Goal: Task Accomplishment & Management: Manage account settings

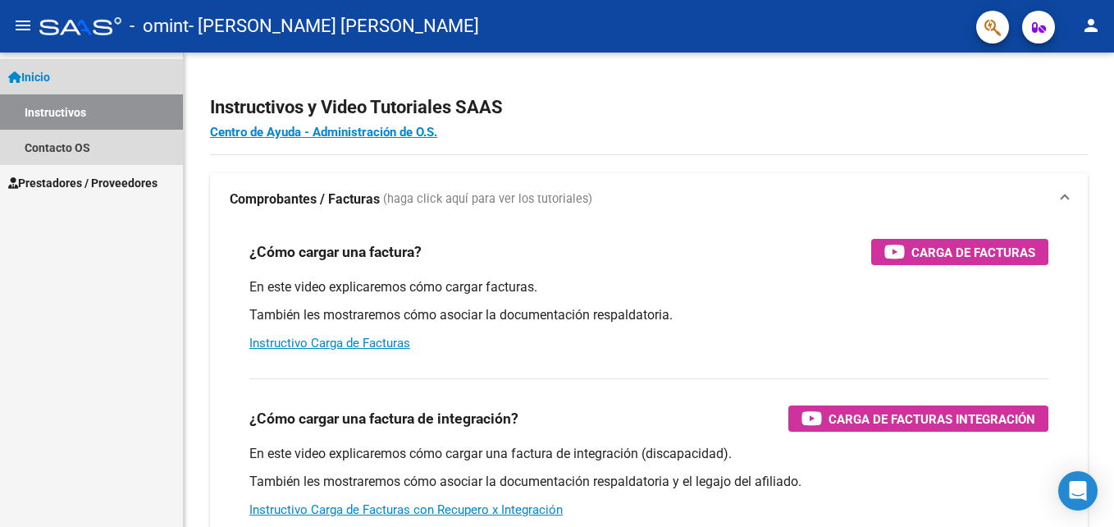
click at [48, 72] on span "Inicio" at bounding box center [29, 77] width 42 height 18
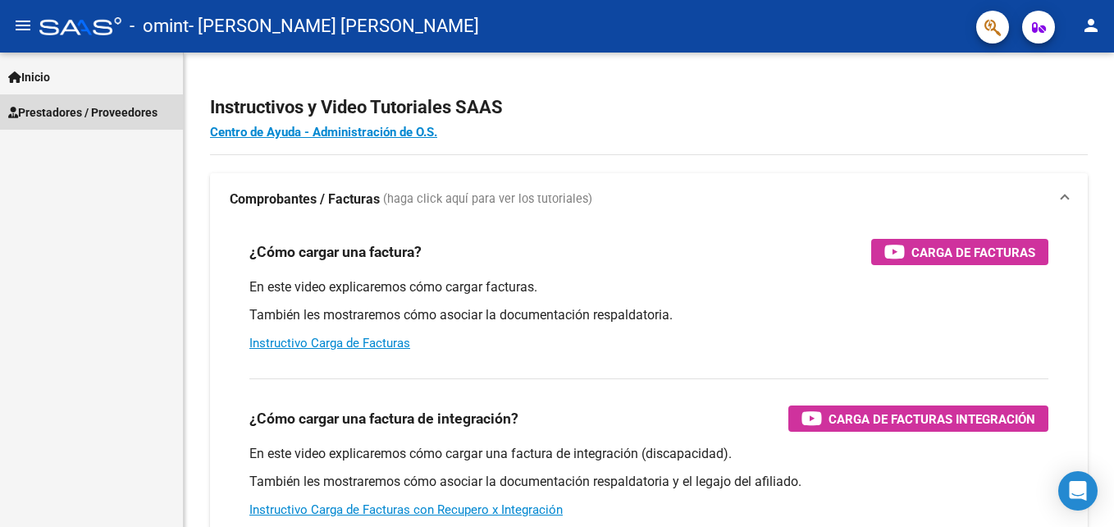
click at [48, 104] on span "Prestadores / Proveedores" at bounding box center [82, 112] width 149 height 18
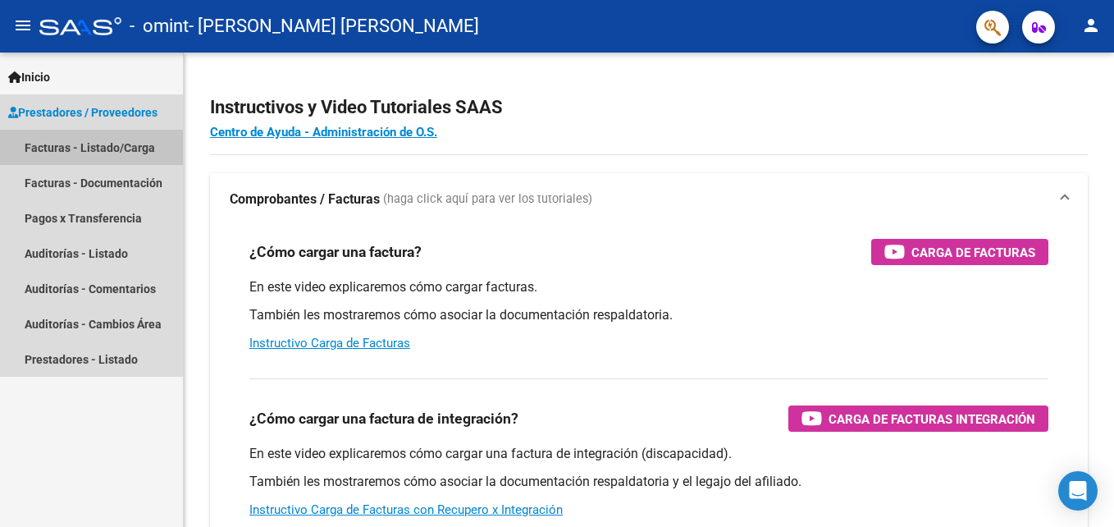
click at [55, 141] on link "Facturas - Listado/Carga" at bounding box center [91, 147] width 183 height 35
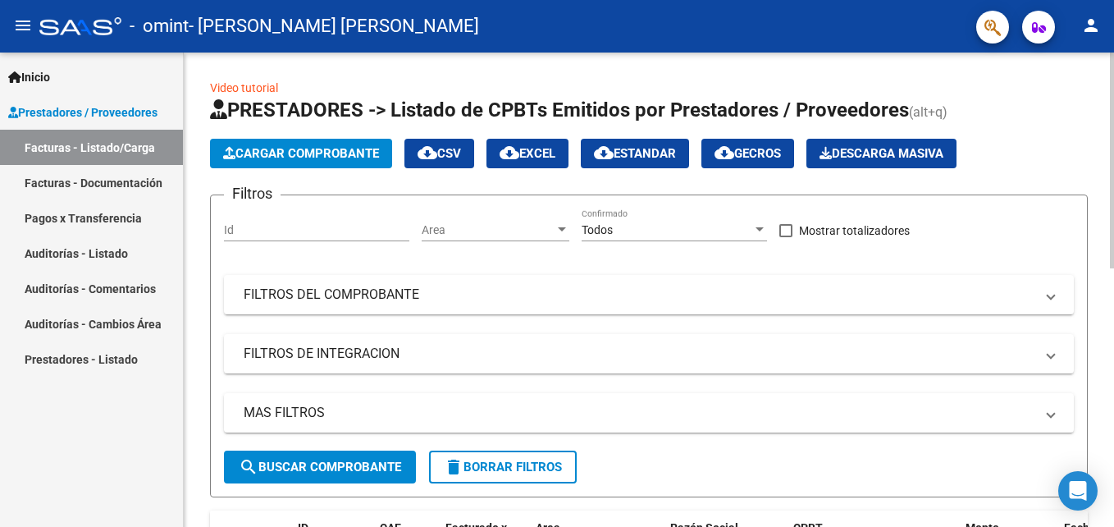
scroll to position [474, 0]
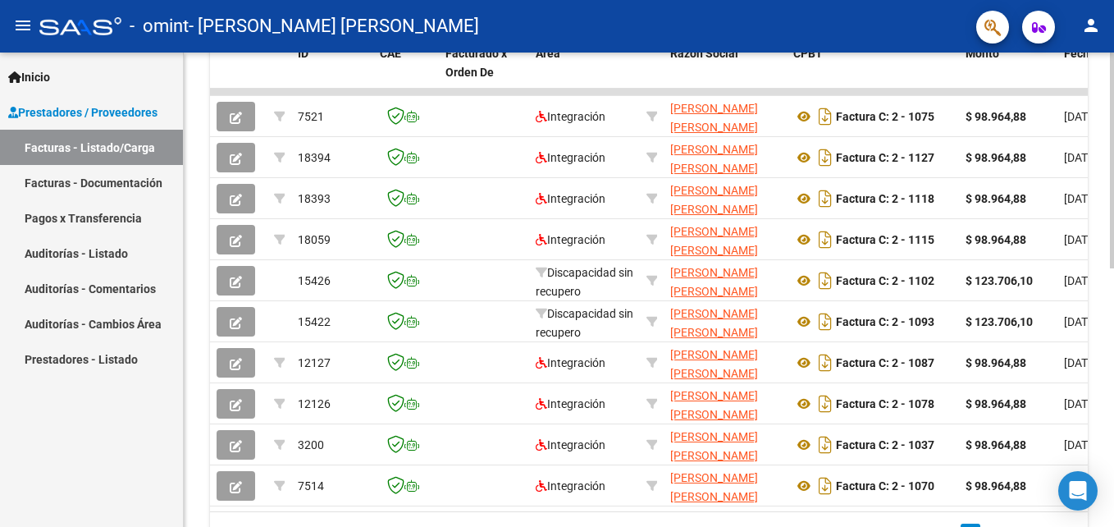
click at [1113, 281] on html "menu - omint - [PERSON_NAME] [PERSON_NAME] person Inicio Instructivos Contacto …" at bounding box center [557, 263] width 1114 height 527
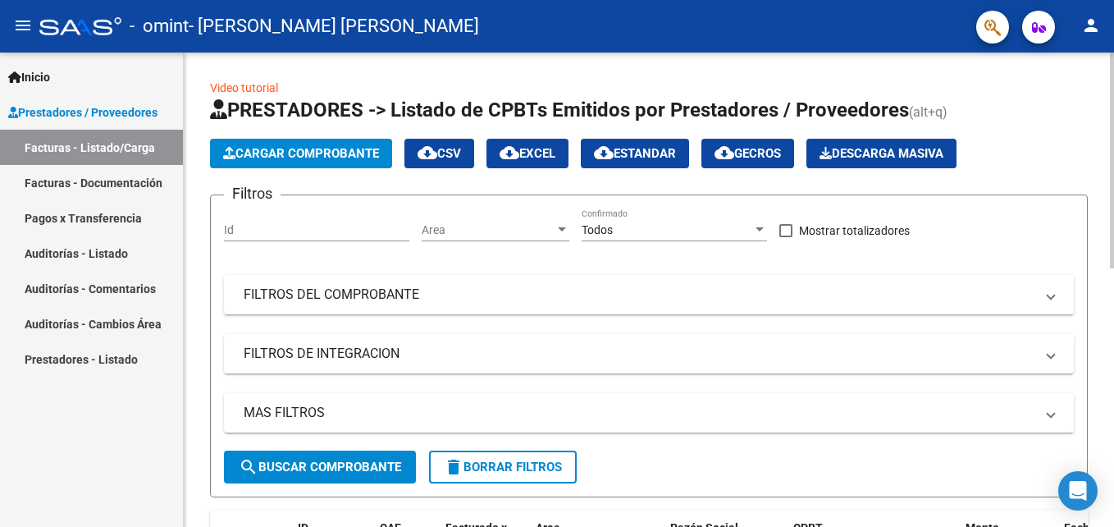
click at [1110, 83] on div at bounding box center [1112, 289] width 4 height 474
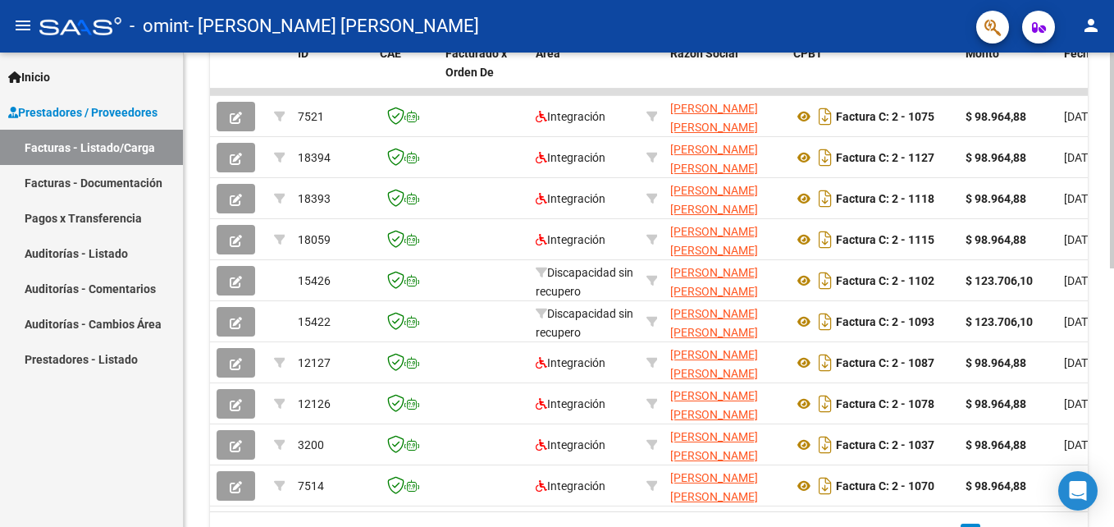
click at [1113, 322] on html "menu - omint - [PERSON_NAME] [PERSON_NAME] person Inicio Instructivos Contacto …" at bounding box center [557, 263] width 1114 height 527
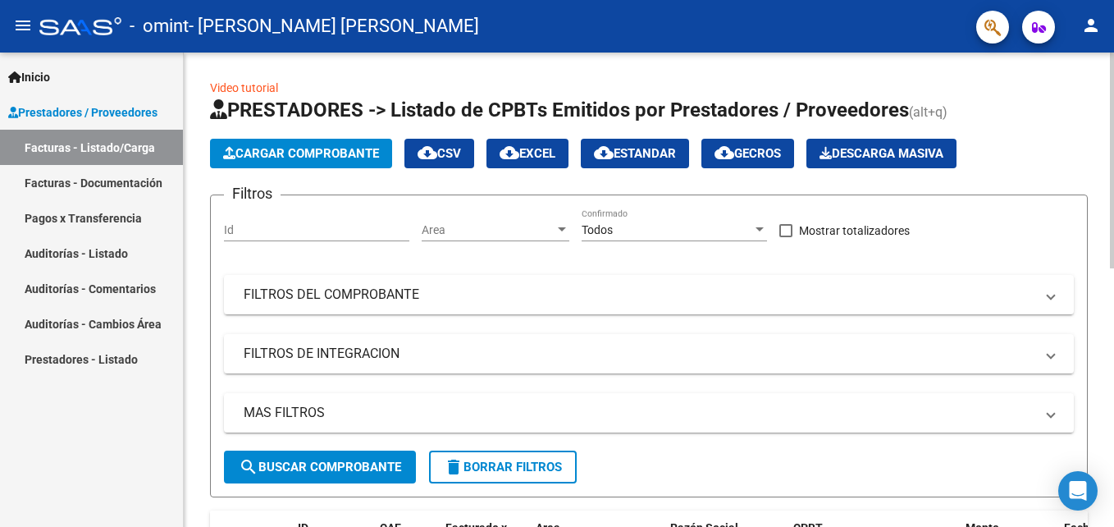
click at [1113, 84] on html "menu - omint - [PERSON_NAME] [PERSON_NAME] person Inicio Instructivos Contacto …" at bounding box center [557, 263] width 1114 height 527
click at [17, 30] on mat-icon "menu" at bounding box center [23, 26] width 20 height 20
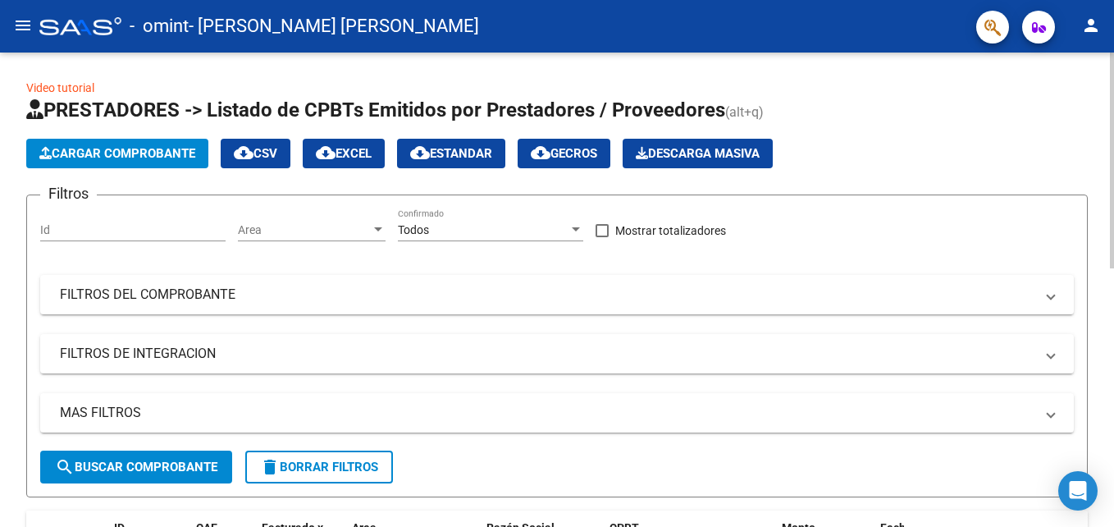
scroll to position [474, 0]
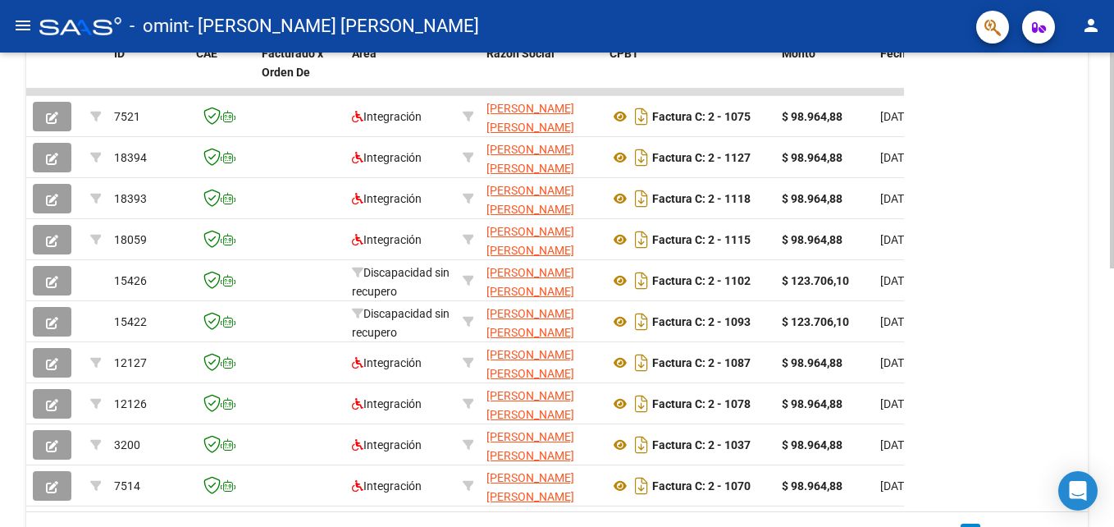
click at [1113, 324] on html "menu - omint - [PERSON_NAME] [PERSON_NAME] person Inicio Instructivos Contacto …" at bounding box center [557, 263] width 1114 height 527
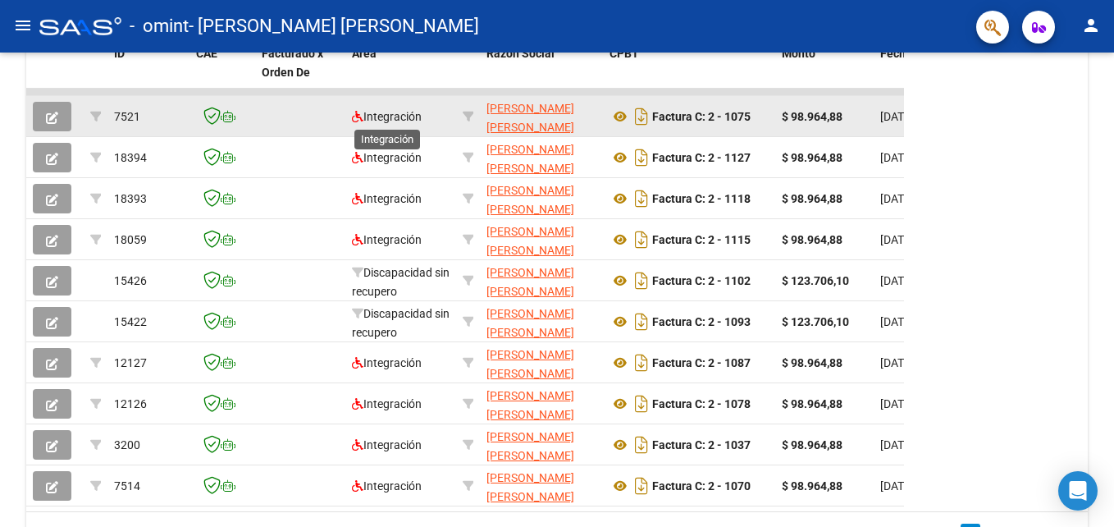
click at [381, 111] on span "Integración" at bounding box center [387, 116] width 70 height 13
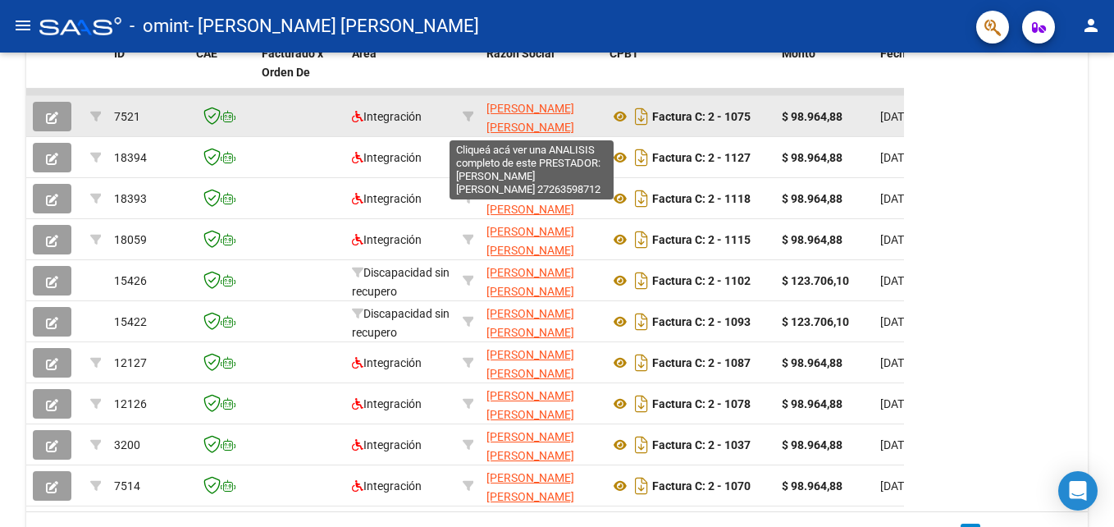
click at [540, 112] on span "[PERSON_NAME] [PERSON_NAME]" at bounding box center [530, 118] width 88 height 32
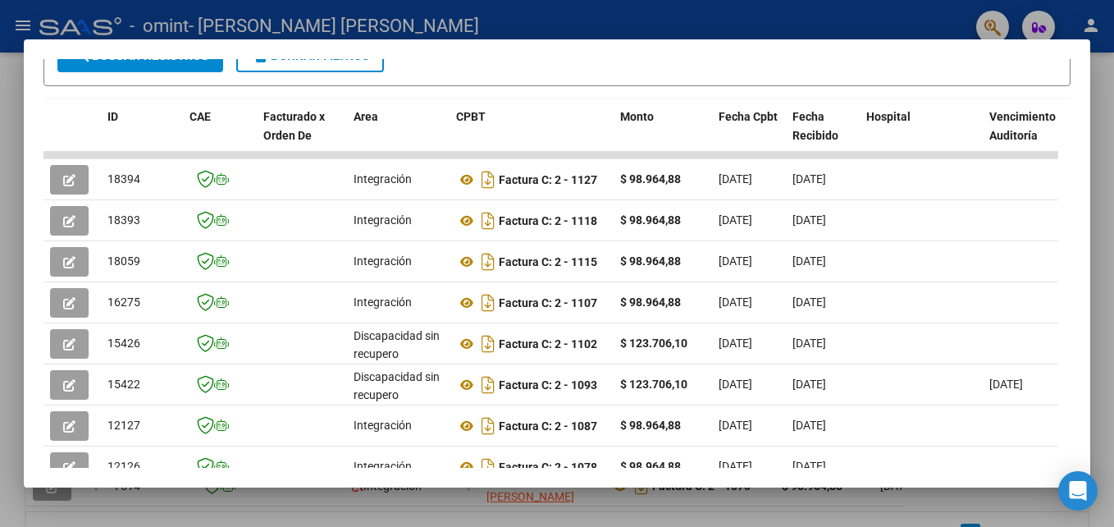
scroll to position [357, 0]
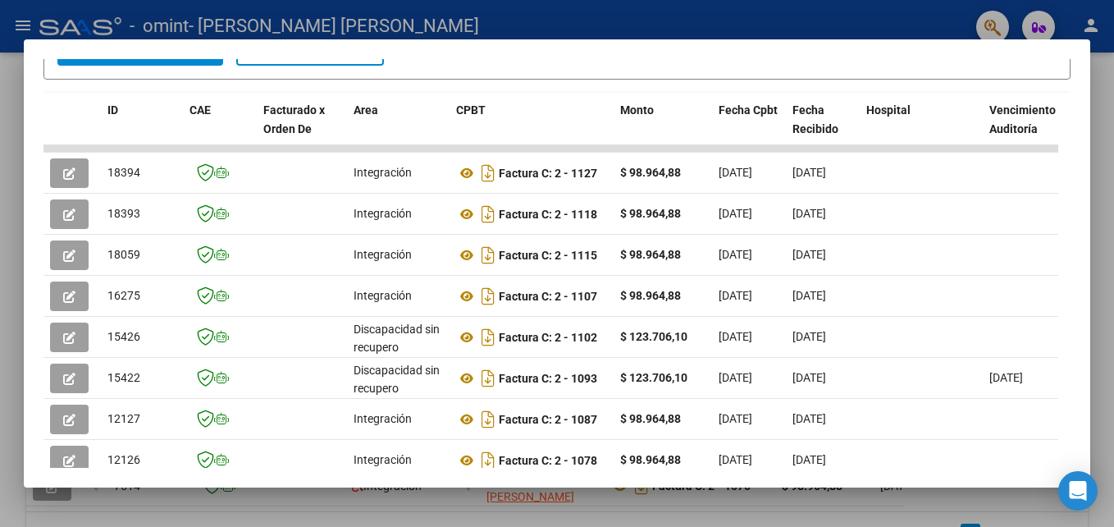
click at [1090, 98] on div at bounding box center [557, 263] width 1114 height 527
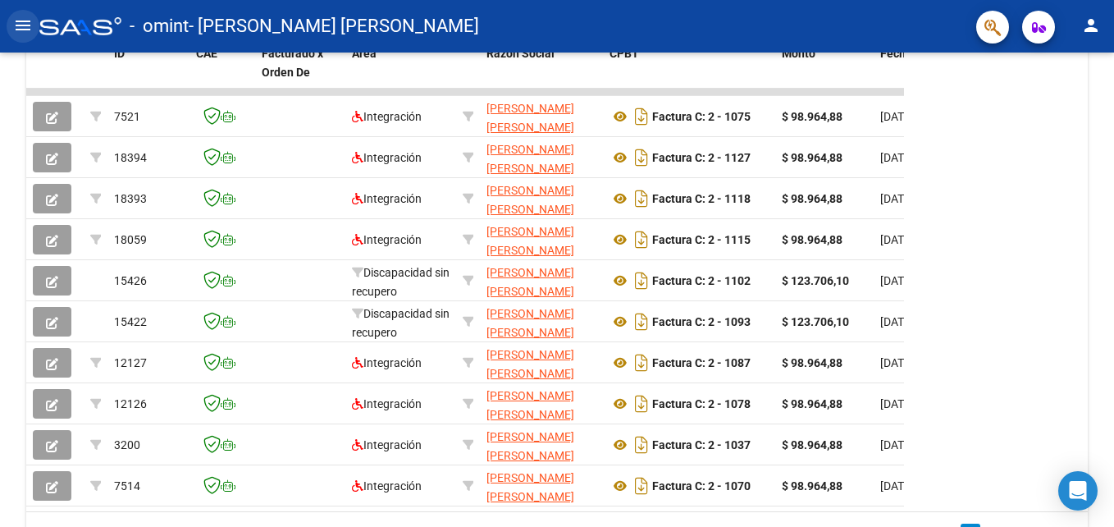
click at [20, 30] on mat-icon "menu" at bounding box center [23, 26] width 20 height 20
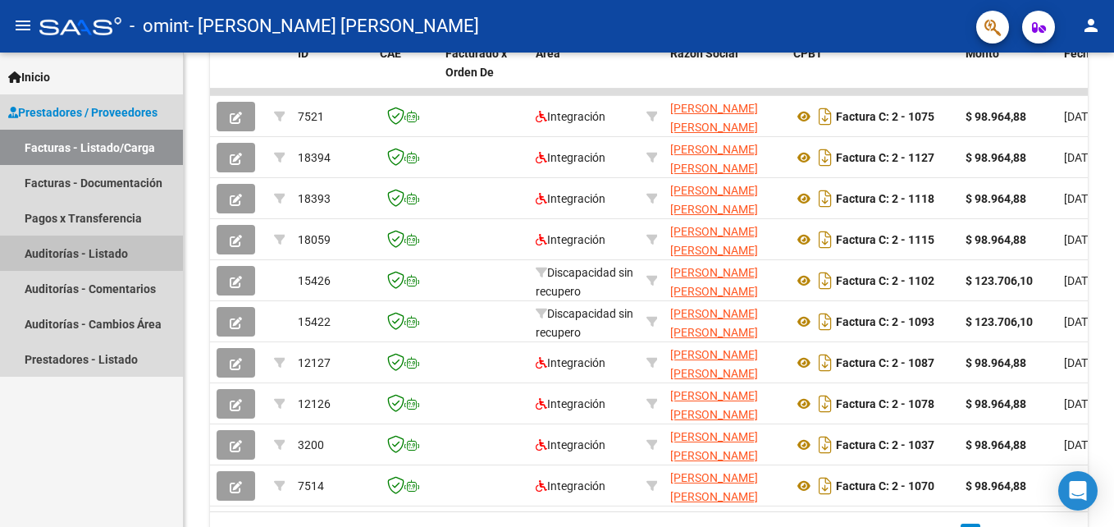
click at [40, 244] on link "Auditorías - Listado" at bounding box center [91, 252] width 183 height 35
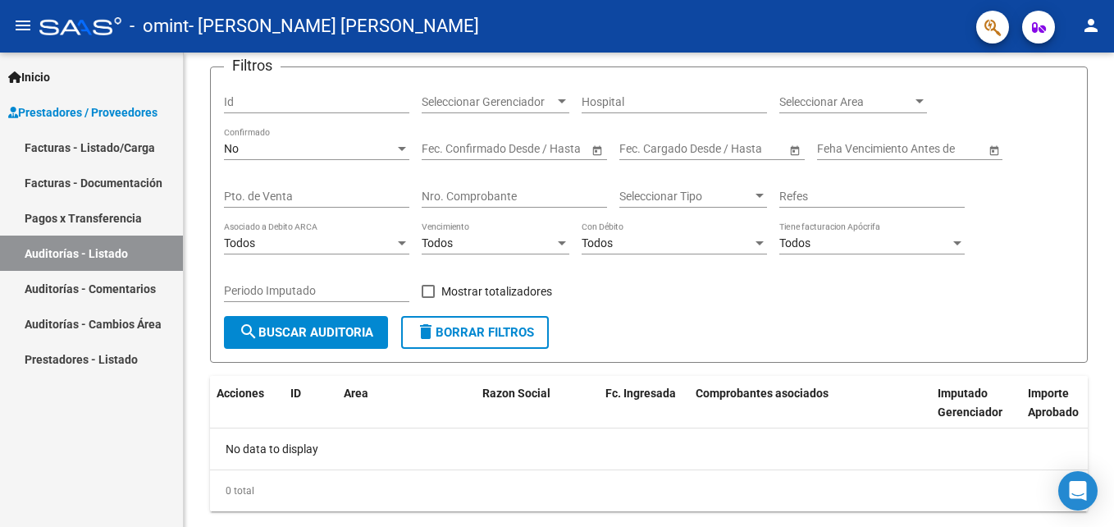
scroll to position [147, 0]
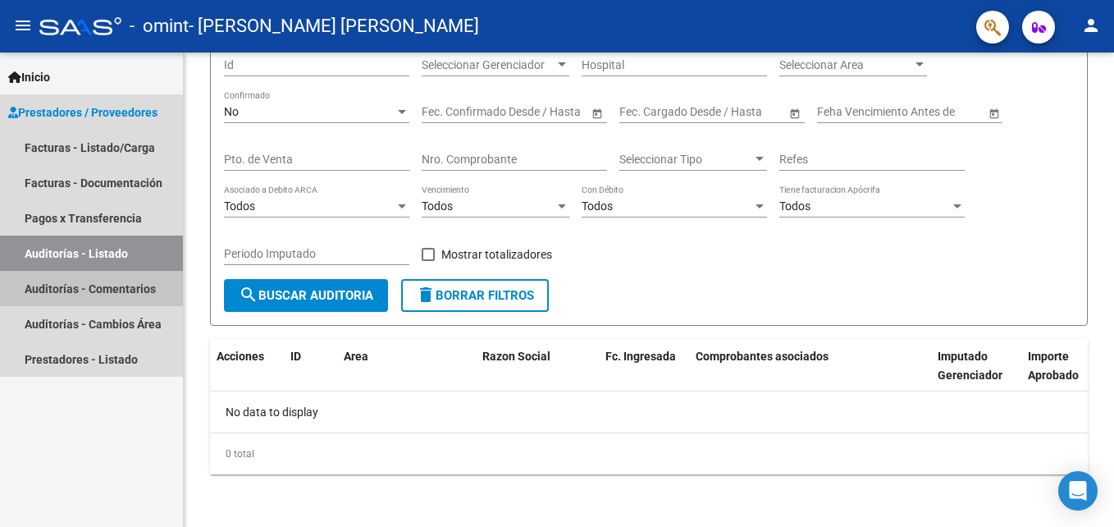
click at [121, 281] on link "Auditorías - Comentarios" at bounding box center [91, 288] width 183 height 35
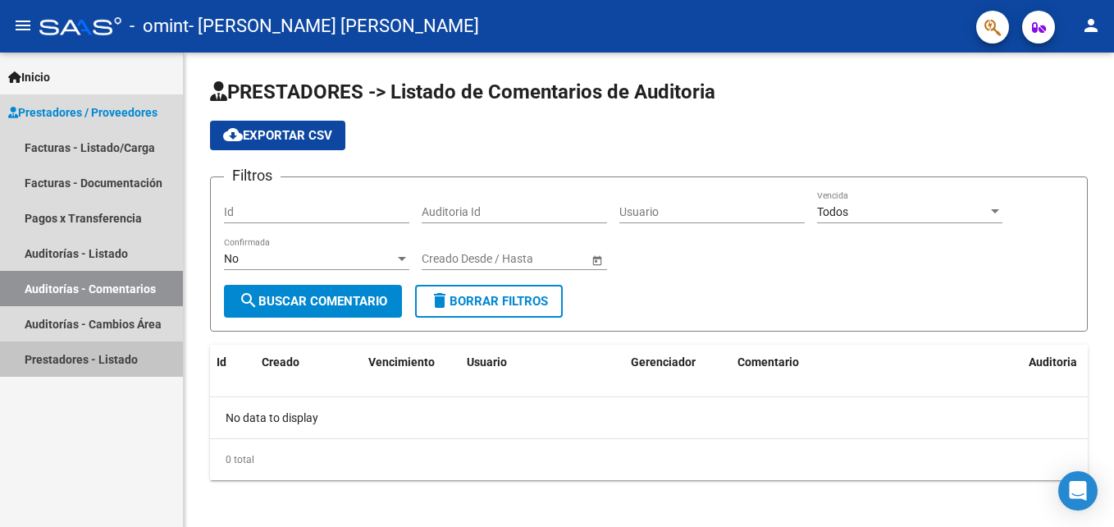
click at [87, 365] on link "Prestadores - Listado" at bounding box center [91, 358] width 183 height 35
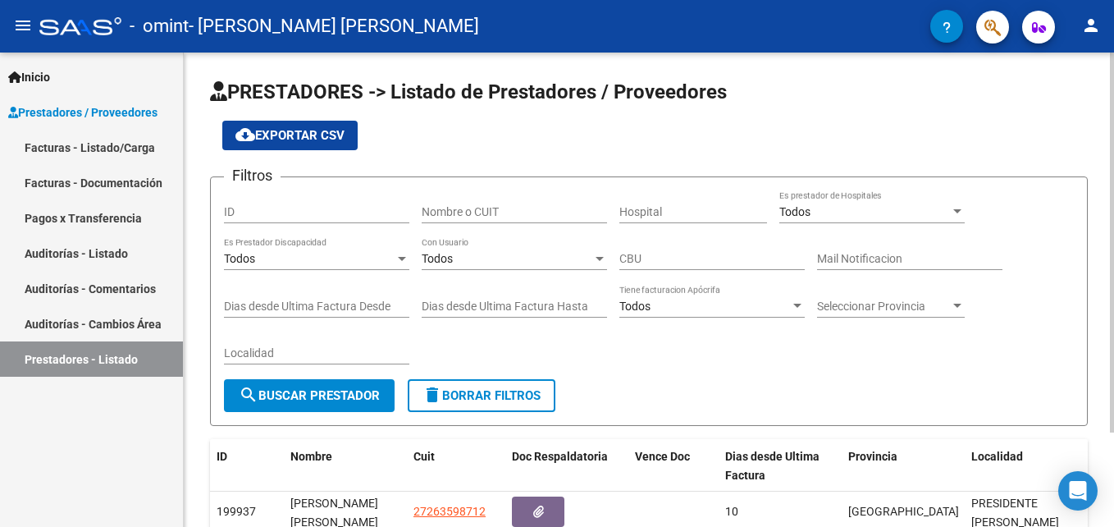
scroll to position [118, 0]
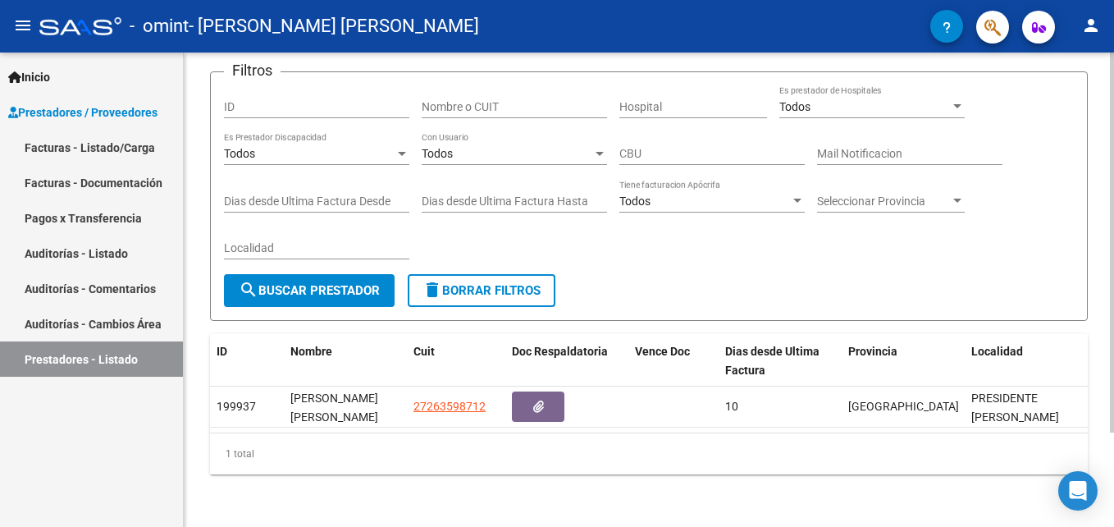
click at [1113, 463] on div at bounding box center [1112, 289] width 4 height 474
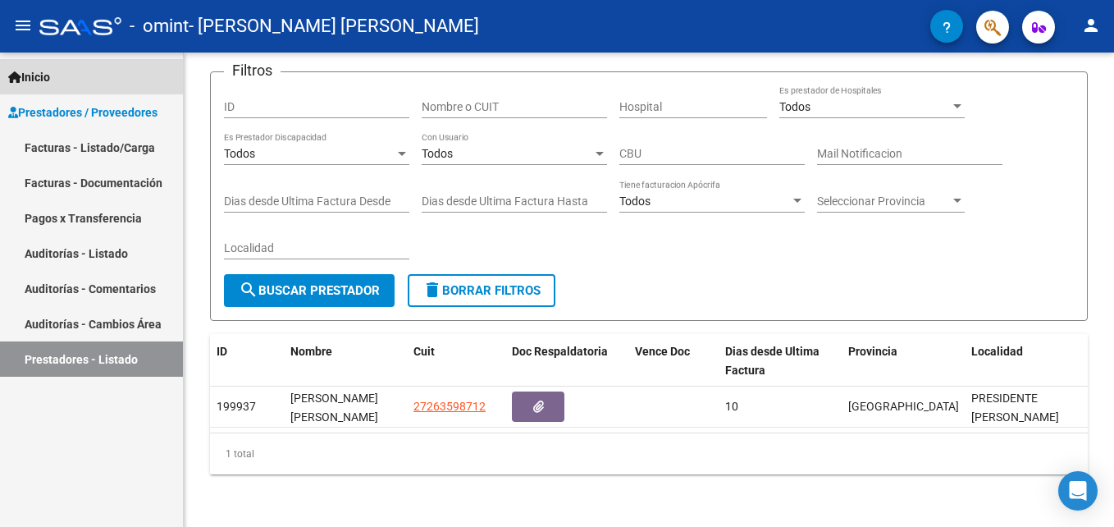
click at [43, 70] on span "Inicio" at bounding box center [29, 77] width 42 height 18
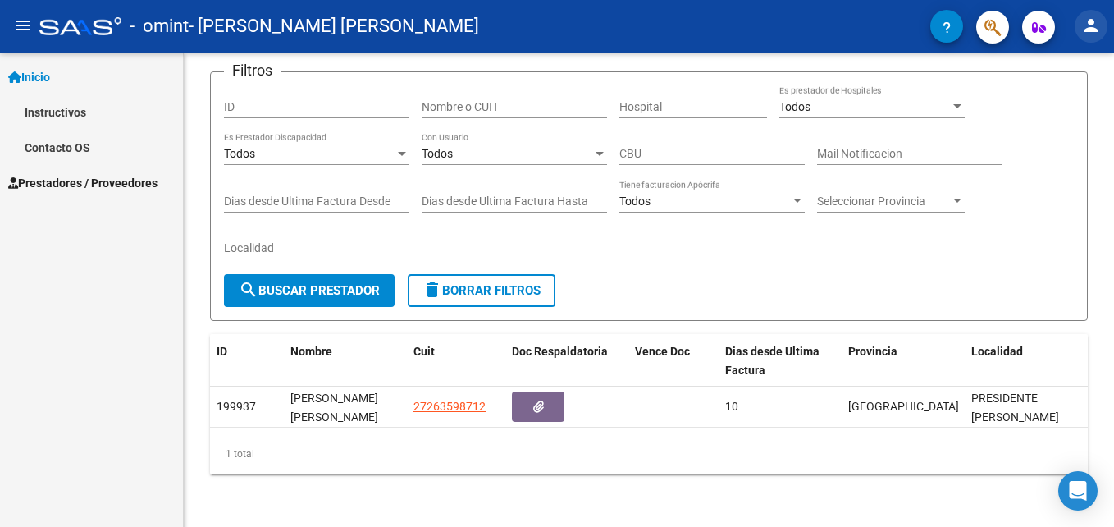
click at [1094, 24] on mat-icon "person" at bounding box center [1091, 26] width 20 height 20
click at [36, 72] on div at bounding box center [557, 263] width 1114 height 527
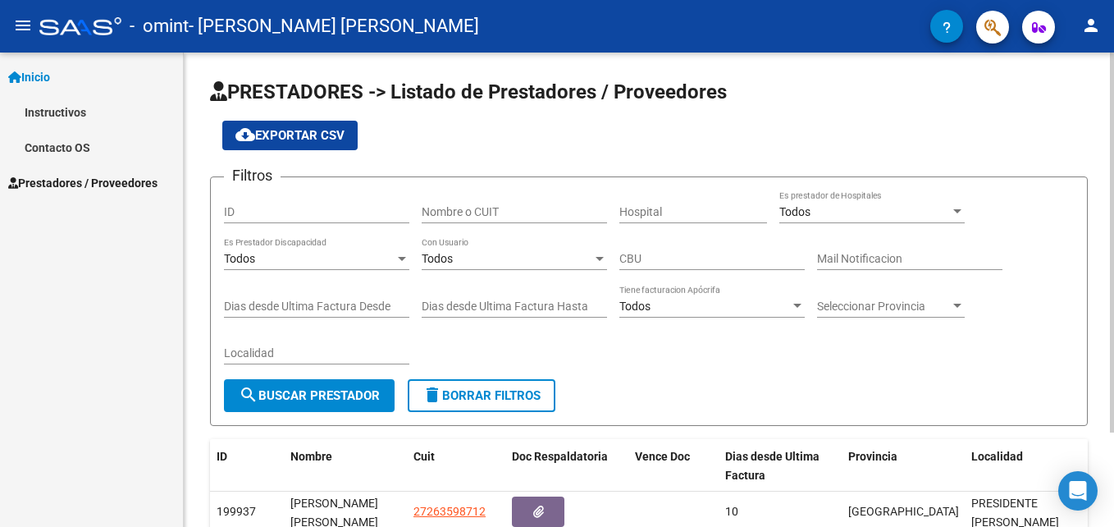
click at [1110, 101] on div at bounding box center [1112, 289] width 4 height 474
click at [33, 75] on span "Inicio" at bounding box center [29, 77] width 42 height 18
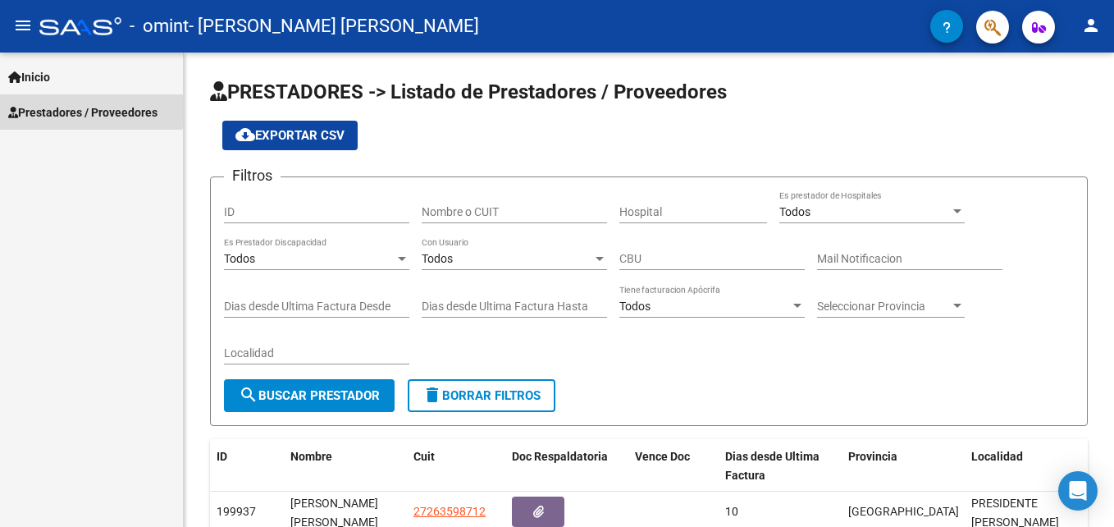
click at [44, 112] on span "Prestadores / Proveedores" at bounding box center [82, 112] width 149 height 18
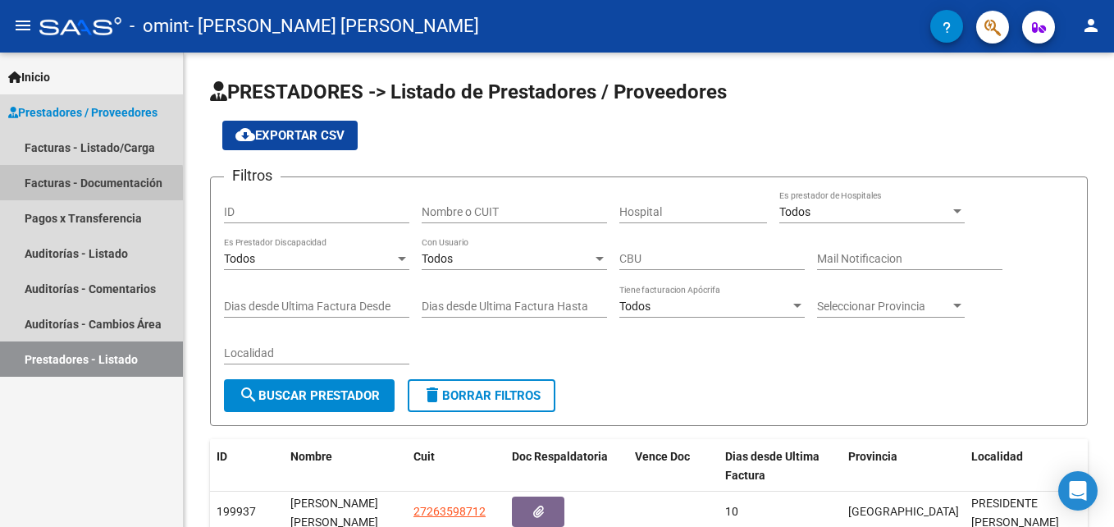
click at [41, 188] on link "Facturas - Documentación" at bounding box center [91, 182] width 183 height 35
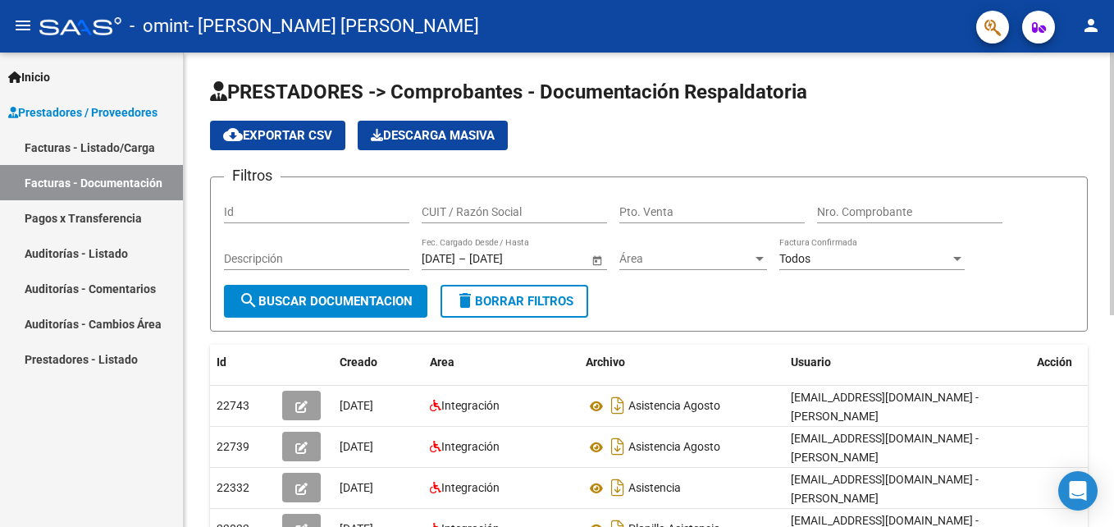
scroll to position [381, 0]
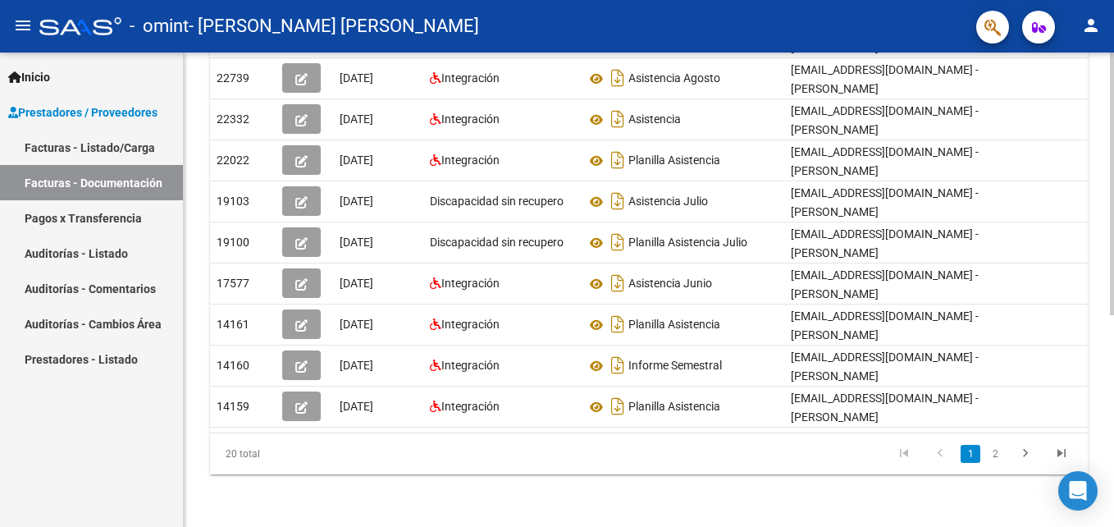
click at [1113, 335] on html "menu - omint - [PERSON_NAME] [PERSON_NAME] person Inicio Instructivos Contacto …" at bounding box center [557, 263] width 1114 height 527
click at [1108, 194] on div "PRESTADORES -> Comprobantes - Documentación Respaldatoria cloud_download Export…" at bounding box center [649, 105] width 930 height 842
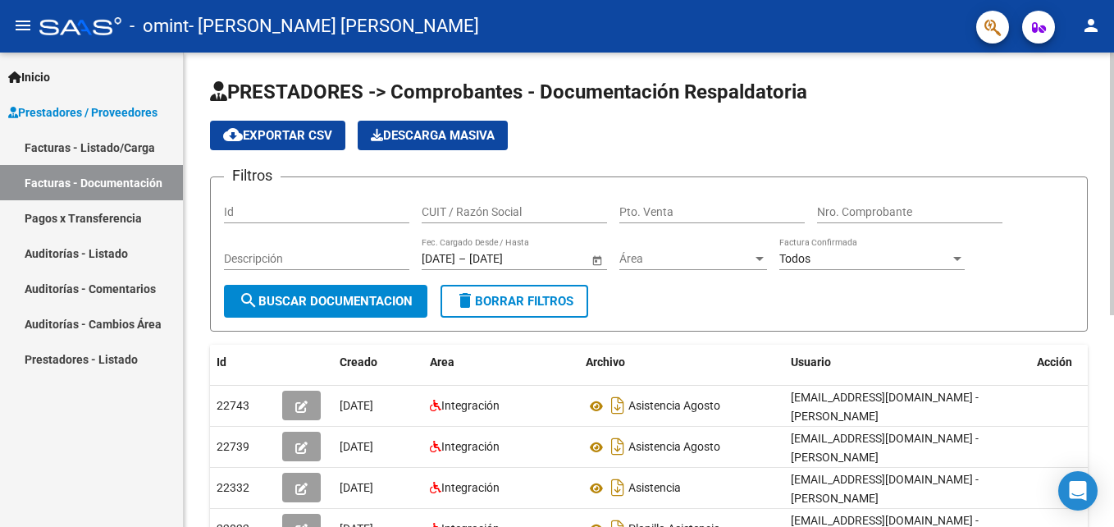
click at [1112, 194] on div at bounding box center [1112, 289] width 4 height 474
click at [349, 294] on span "search Buscar Documentacion" at bounding box center [326, 301] width 174 height 15
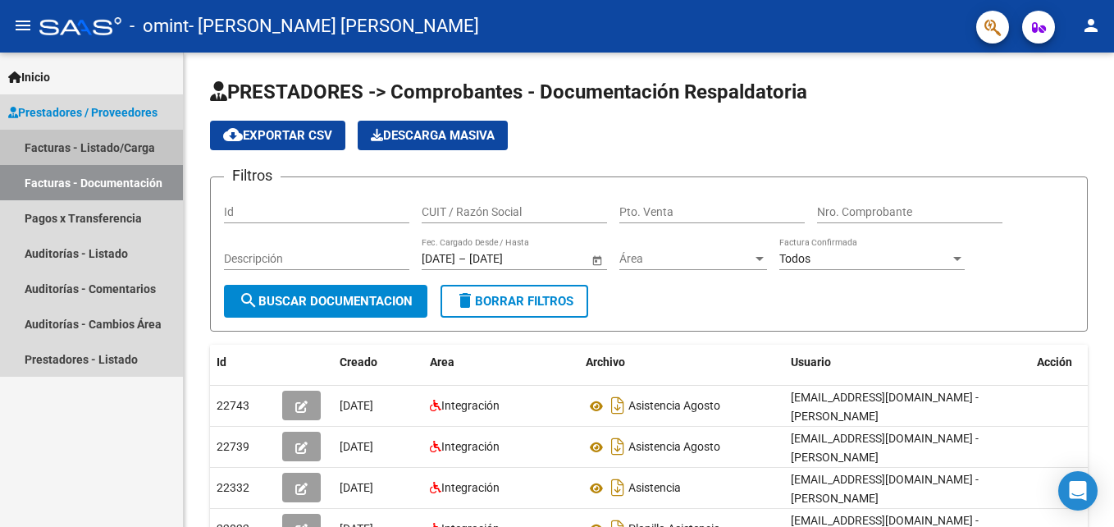
click at [122, 146] on link "Facturas - Listado/Carga" at bounding box center [91, 147] width 183 height 35
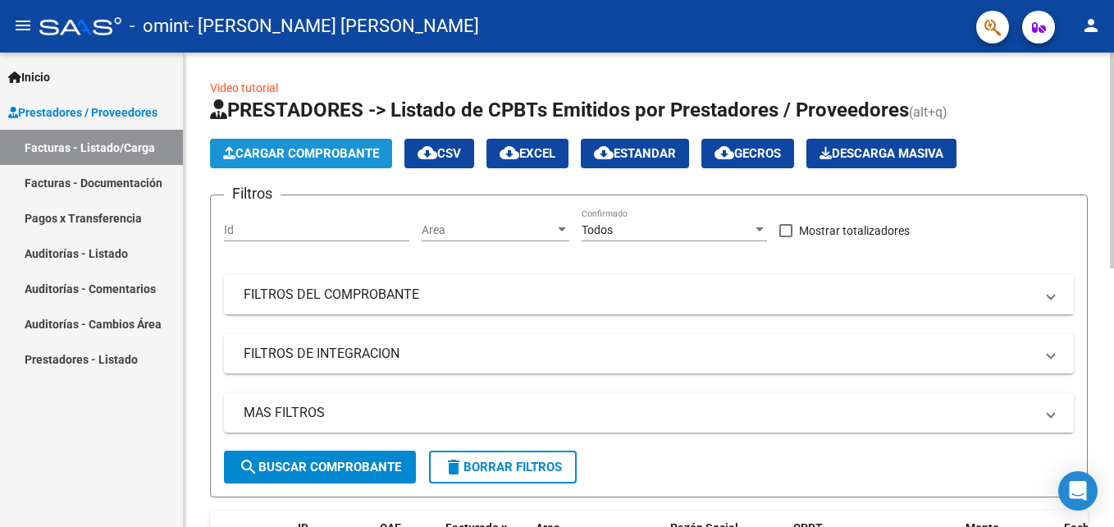
click at [262, 144] on button "Cargar Comprobante" at bounding box center [301, 154] width 182 height 30
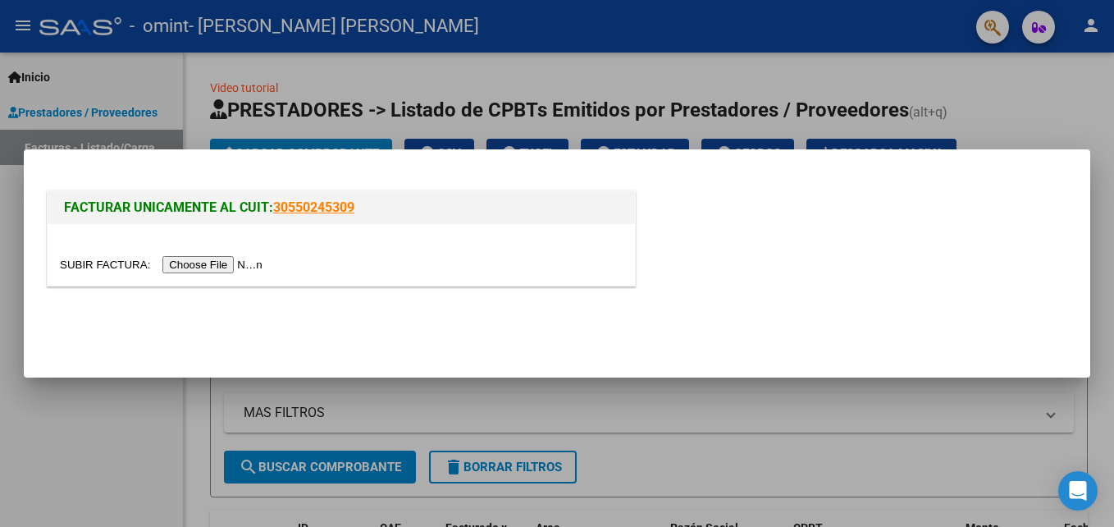
click at [1113, 103] on html "menu - omint - [PERSON_NAME] [PERSON_NAME] person Inicio Instructivos Contacto …" at bounding box center [557, 263] width 1114 height 527
click at [1065, 117] on div at bounding box center [557, 263] width 1114 height 527
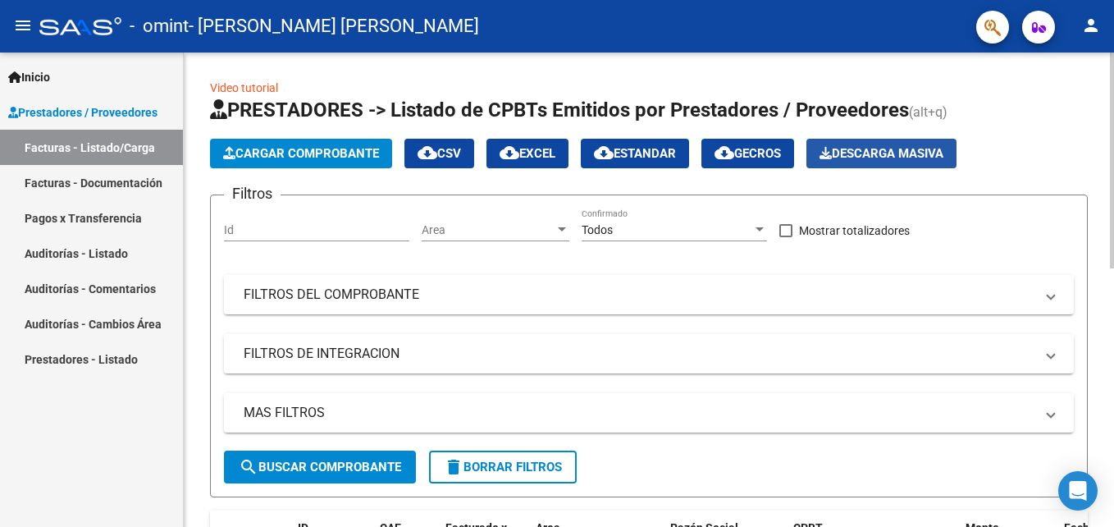
click at [860, 142] on button "Descarga Masiva" at bounding box center [881, 154] width 150 height 30
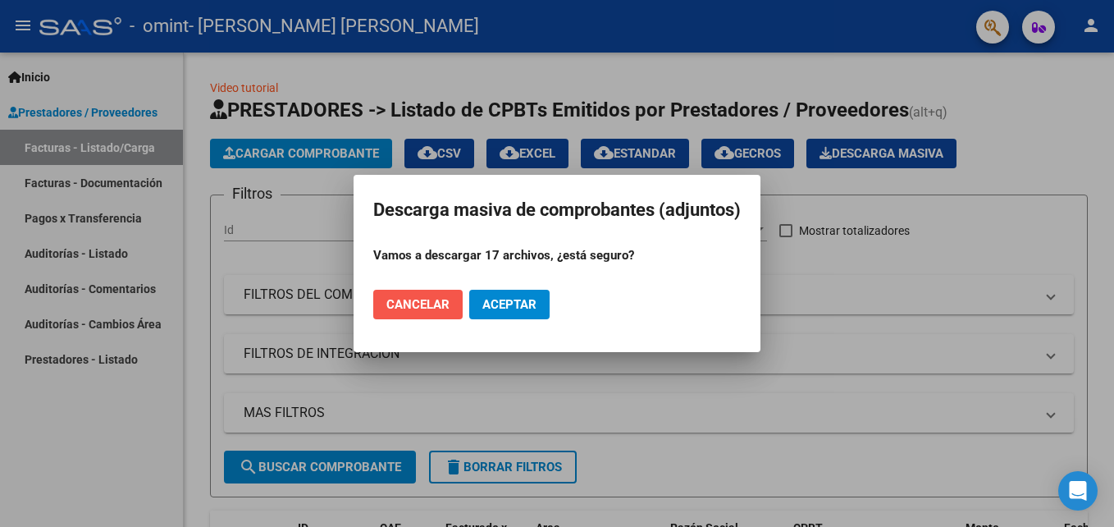
click at [441, 308] on span "Cancelar" at bounding box center [417, 304] width 63 height 15
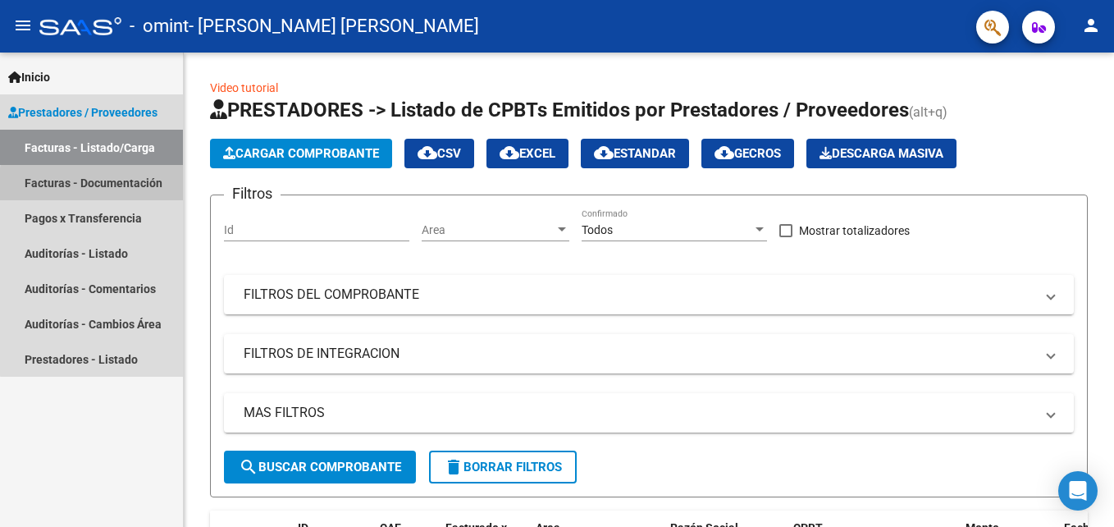
click at [139, 188] on link "Facturas - Documentación" at bounding box center [91, 182] width 183 height 35
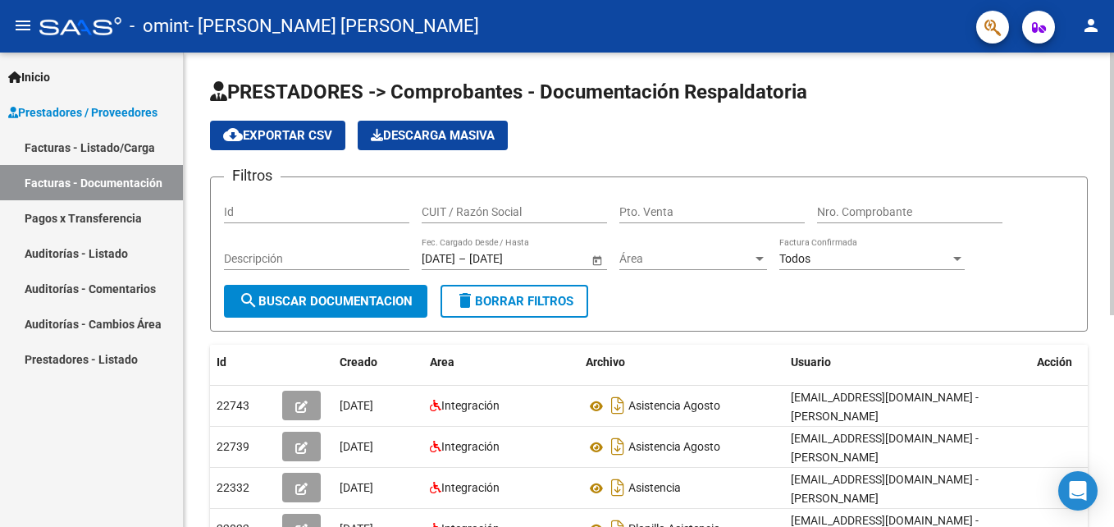
scroll to position [381, 0]
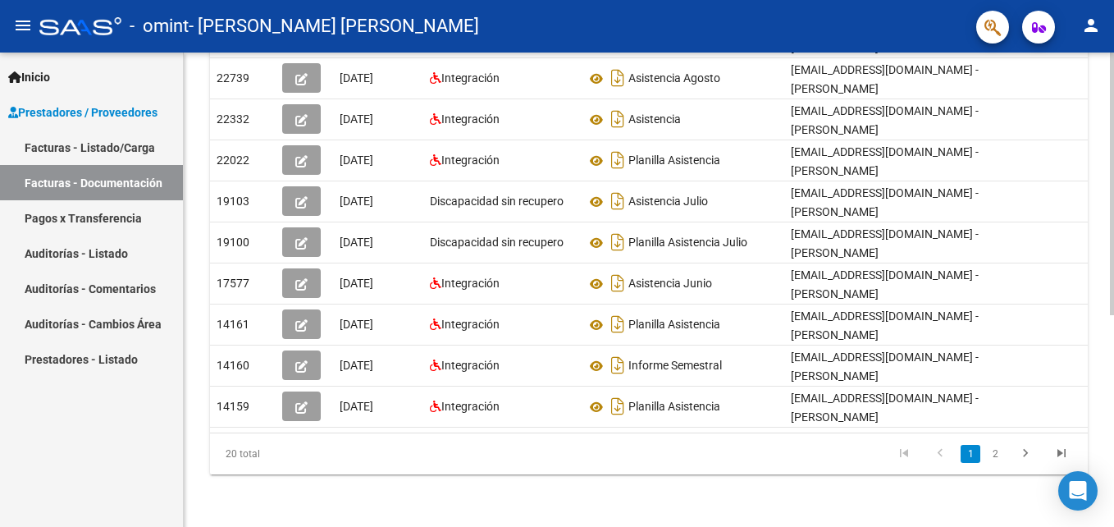
click at [1113, 407] on html "menu - omint - [PERSON_NAME] [PERSON_NAME] person Inicio Instructivos Contacto …" at bounding box center [557, 263] width 1114 height 527
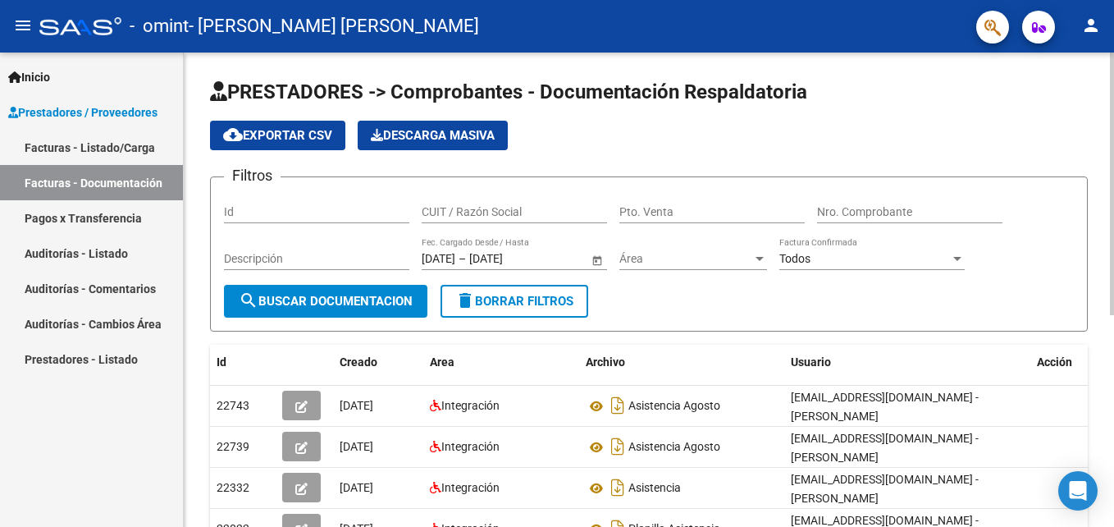
click at [1113, 188] on html "menu - omint - [PERSON_NAME] [PERSON_NAME] person Inicio Instructivos Contacto …" at bounding box center [557, 263] width 1114 height 527
click at [992, 39] on span "button" at bounding box center [992, 28] width 16 height 34
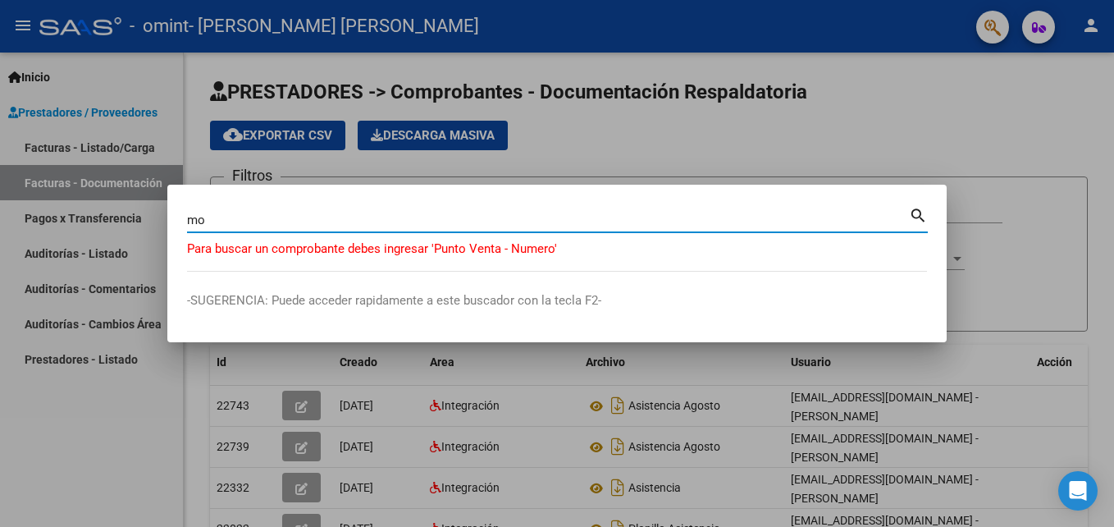
type input "m"
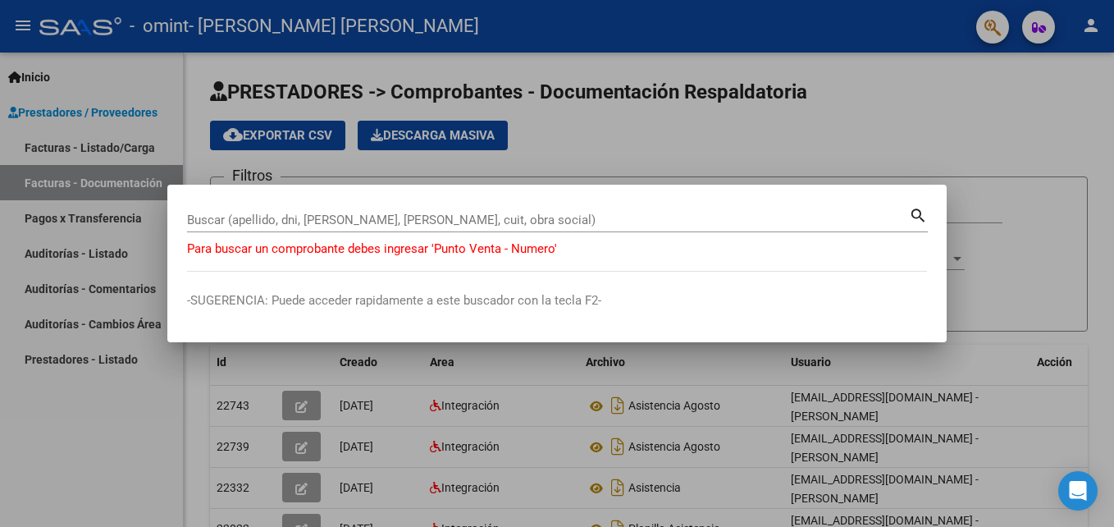
click at [959, 96] on div at bounding box center [557, 263] width 1114 height 527
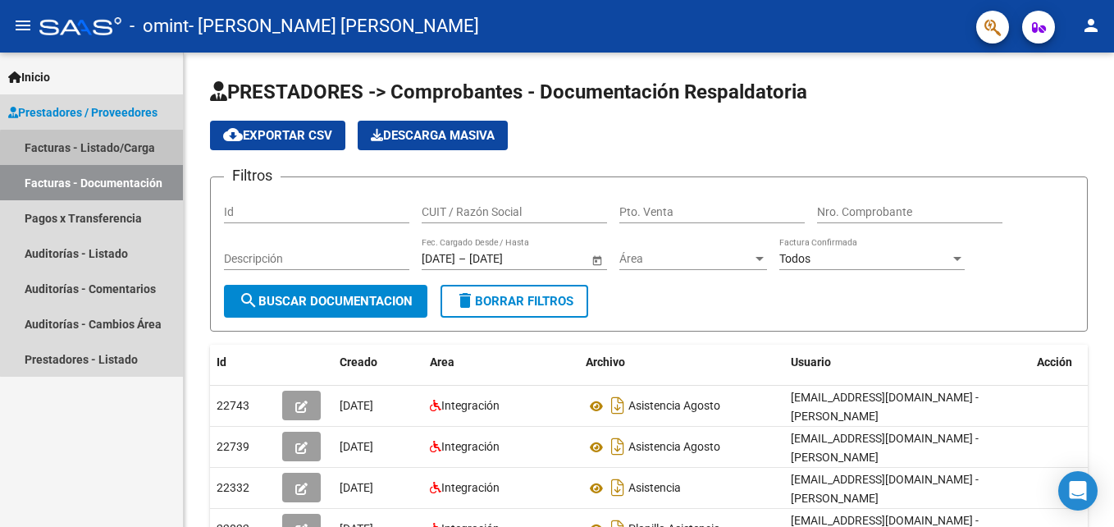
click at [133, 152] on link "Facturas - Listado/Carga" at bounding box center [91, 147] width 183 height 35
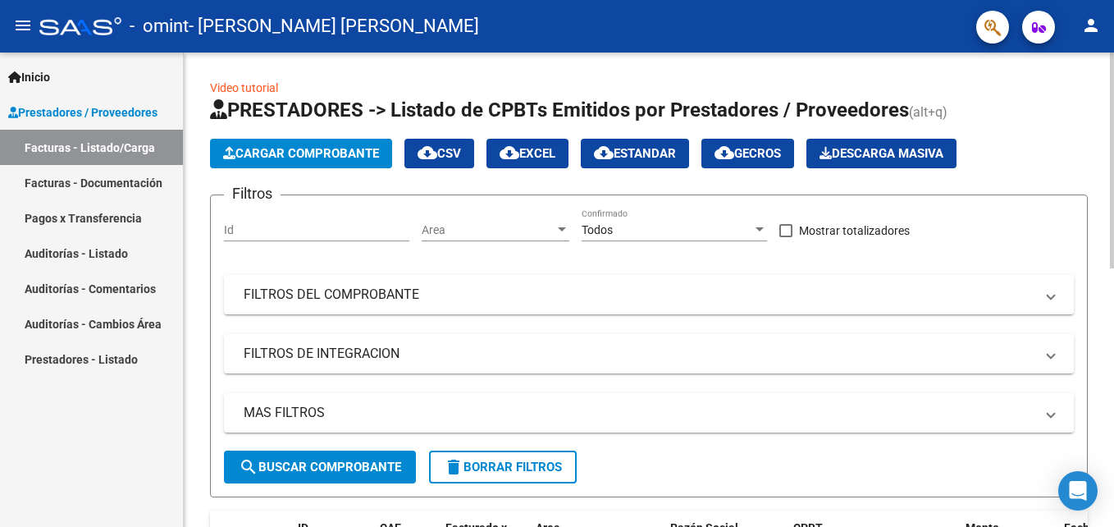
scroll to position [474, 0]
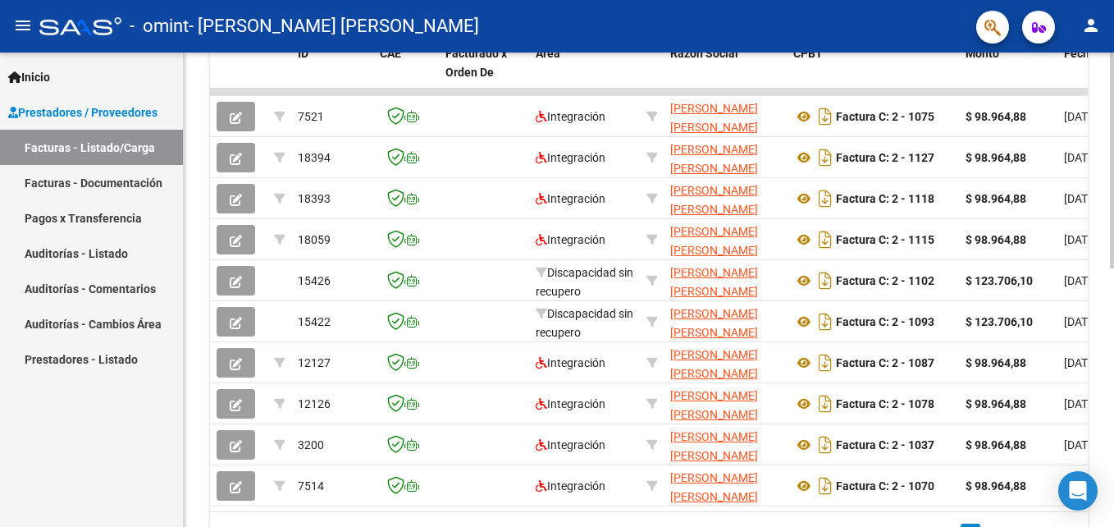
click at [1113, 404] on html "menu - omint - [PERSON_NAME] [PERSON_NAME] person Inicio Instructivos Contacto …" at bounding box center [557, 263] width 1114 height 527
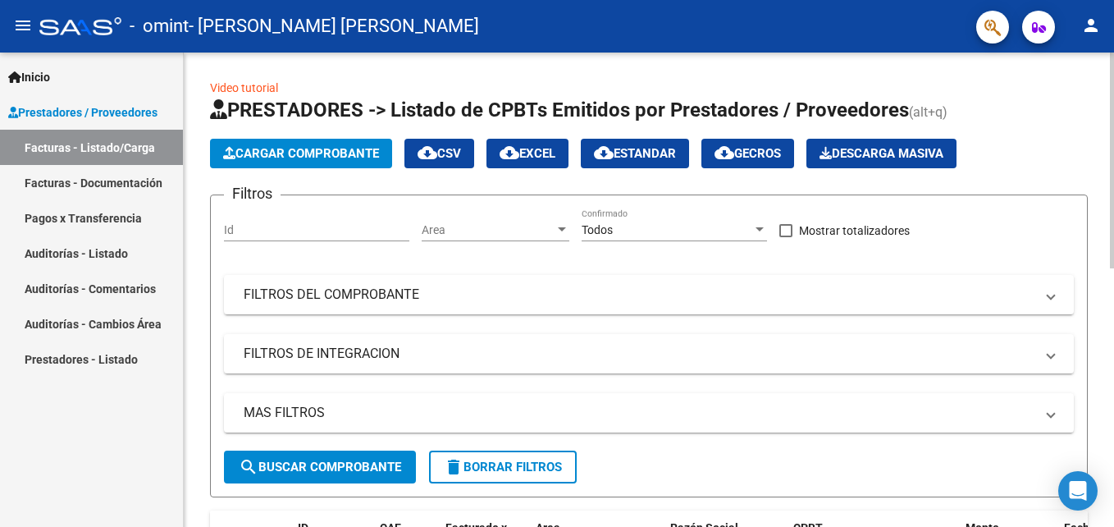
click at [1112, 106] on div at bounding box center [1112, 289] width 4 height 474
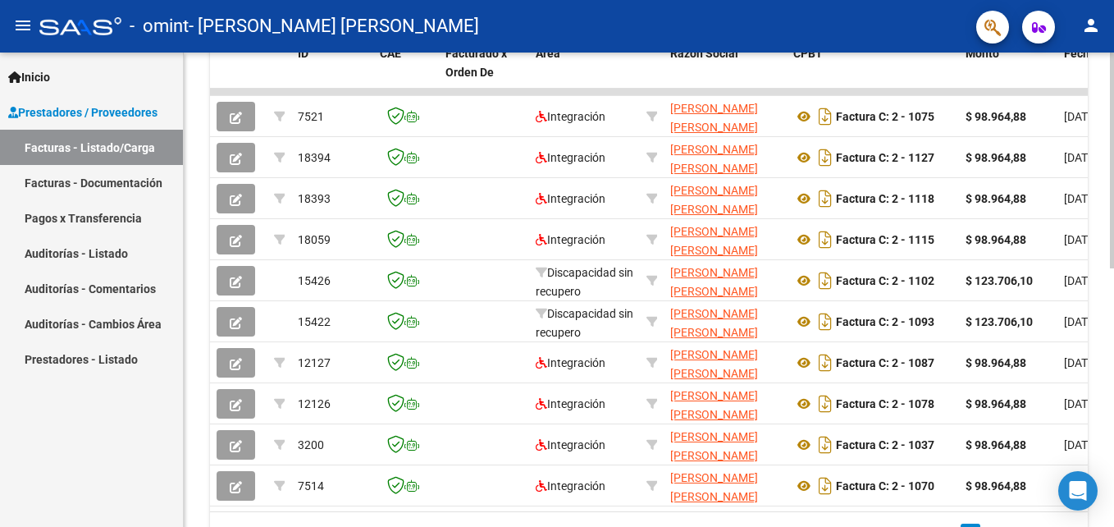
click at [1113, 360] on html "menu - omint - [PERSON_NAME] [PERSON_NAME] person Inicio Instructivos Contacto …" at bounding box center [557, 263] width 1114 height 527
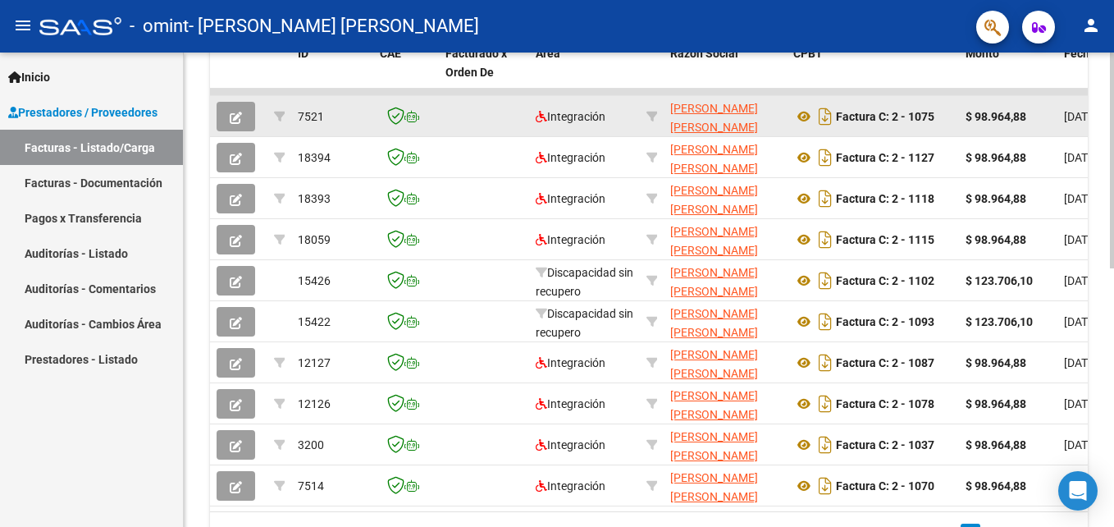
click at [705, 118] on app-link-go-to "[PERSON_NAME] [PERSON_NAME]" at bounding box center [725, 118] width 110 height 38
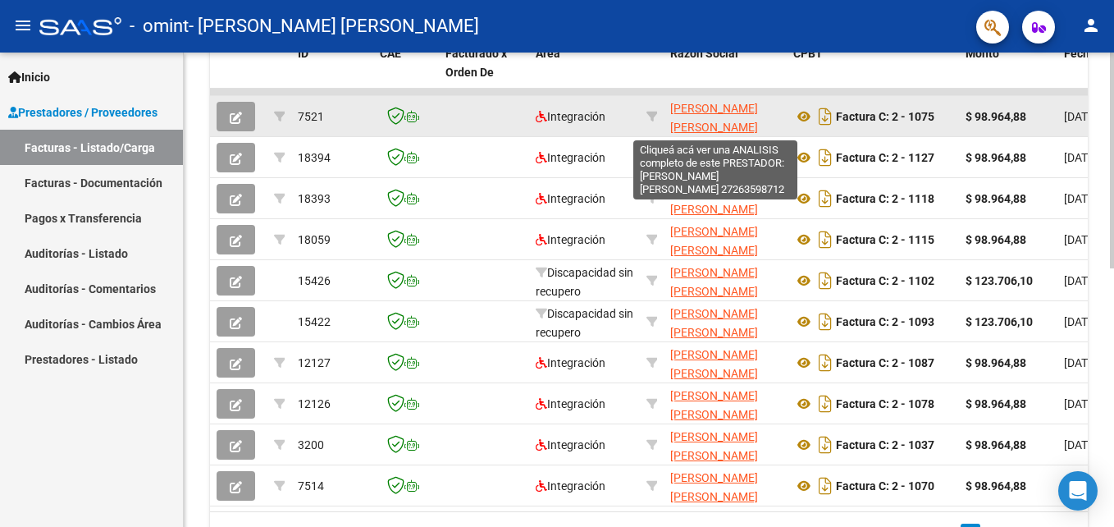
click at [690, 125] on span "[PERSON_NAME] [PERSON_NAME]" at bounding box center [714, 118] width 88 height 32
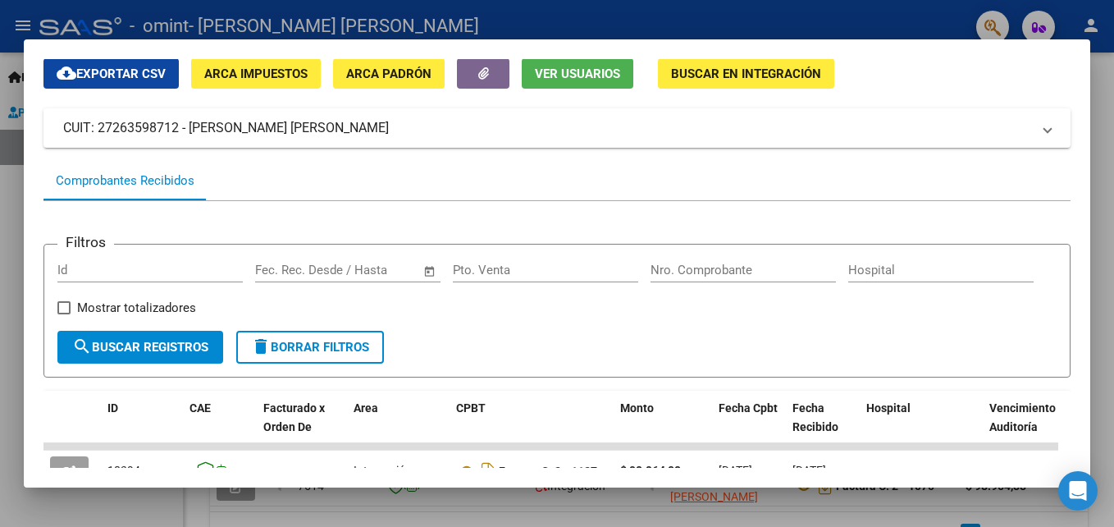
scroll to position [0, 0]
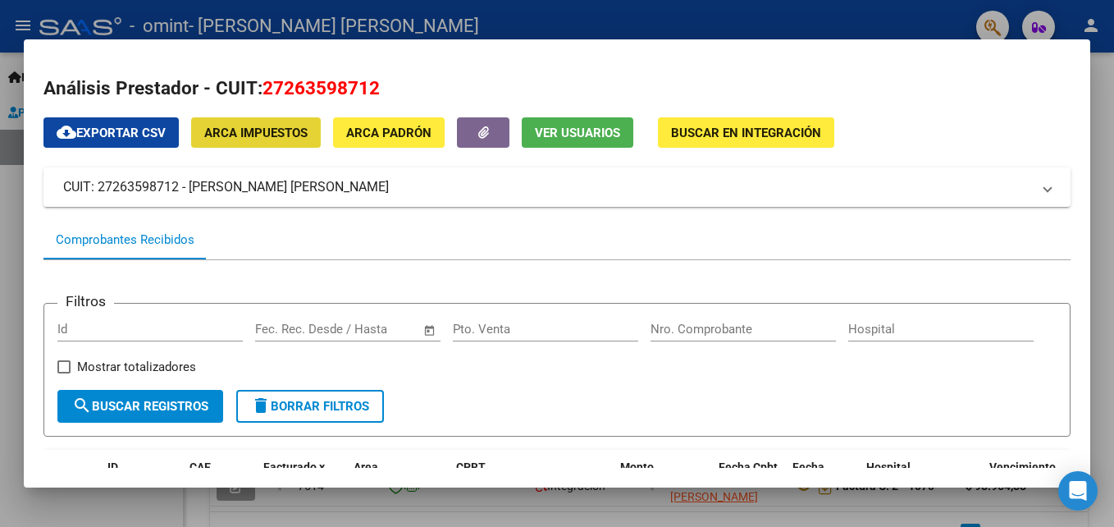
click at [300, 130] on span "ARCA Impuestos" at bounding box center [255, 132] width 103 height 15
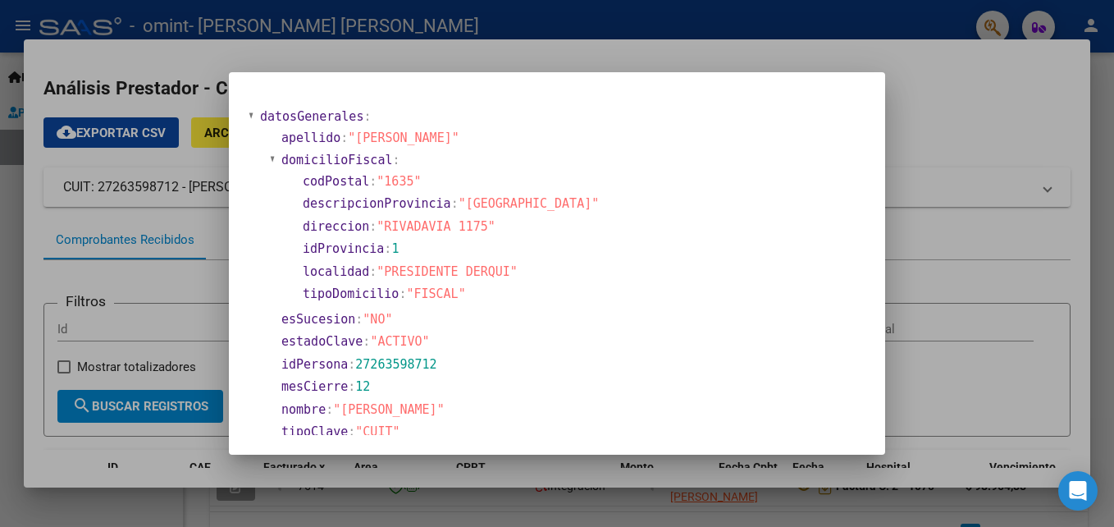
click at [964, 124] on div at bounding box center [557, 263] width 1114 height 527
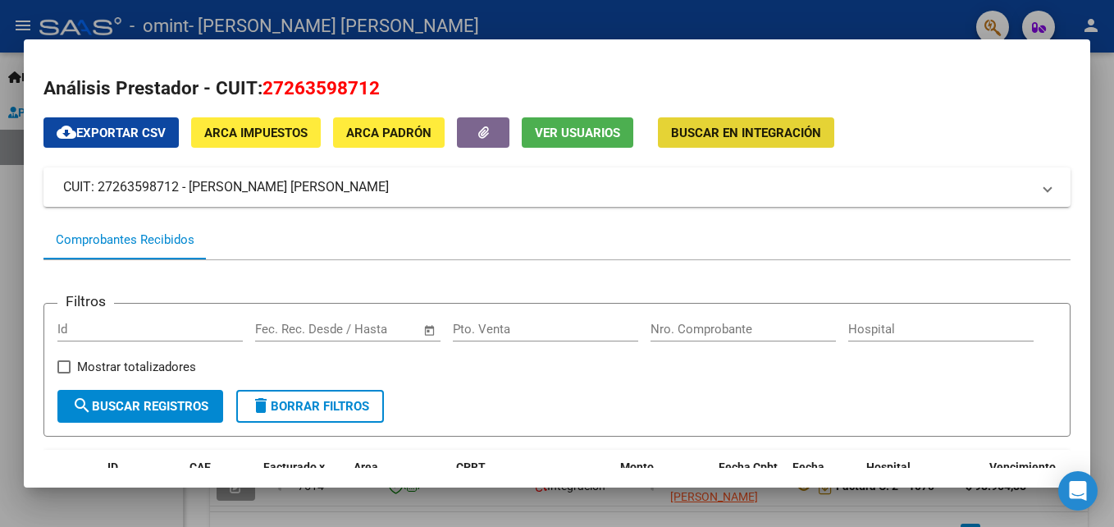
click at [782, 128] on span "Buscar en Integración" at bounding box center [746, 132] width 150 height 15
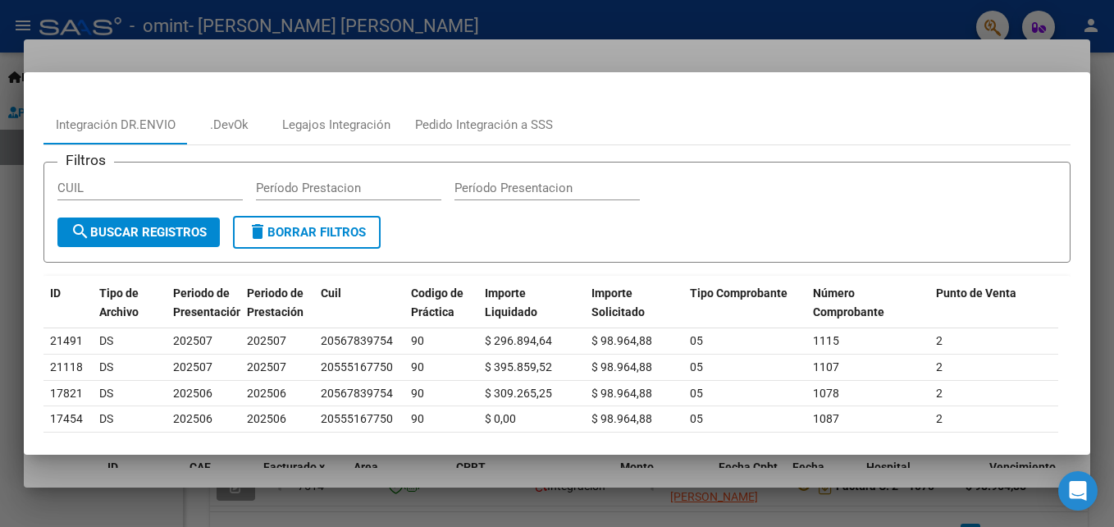
click at [1043, 56] on div at bounding box center [557, 263] width 1114 height 527
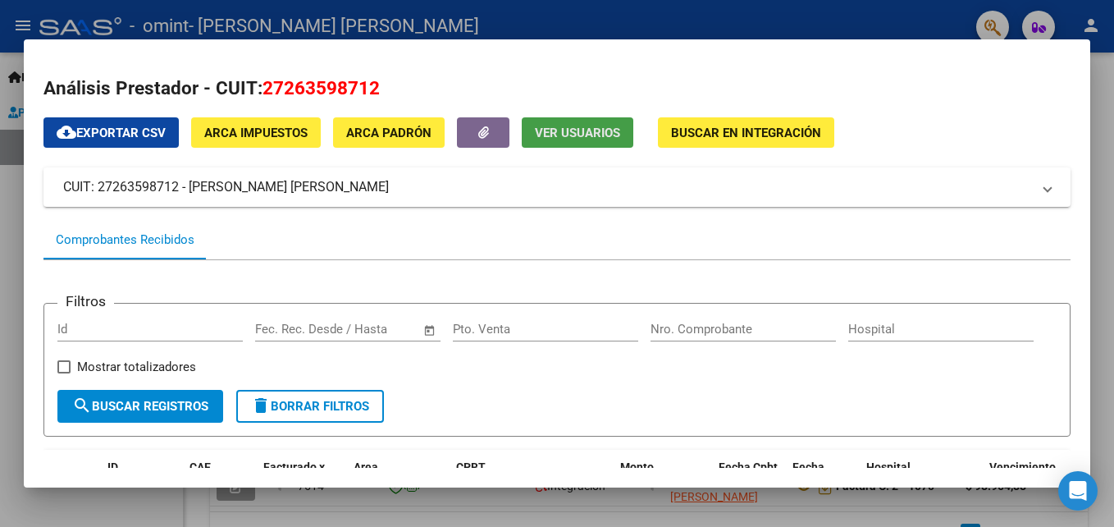
click at [560, 127] on span "Ver Usuarios" at bounding box center [577, 132] width 85 height 15
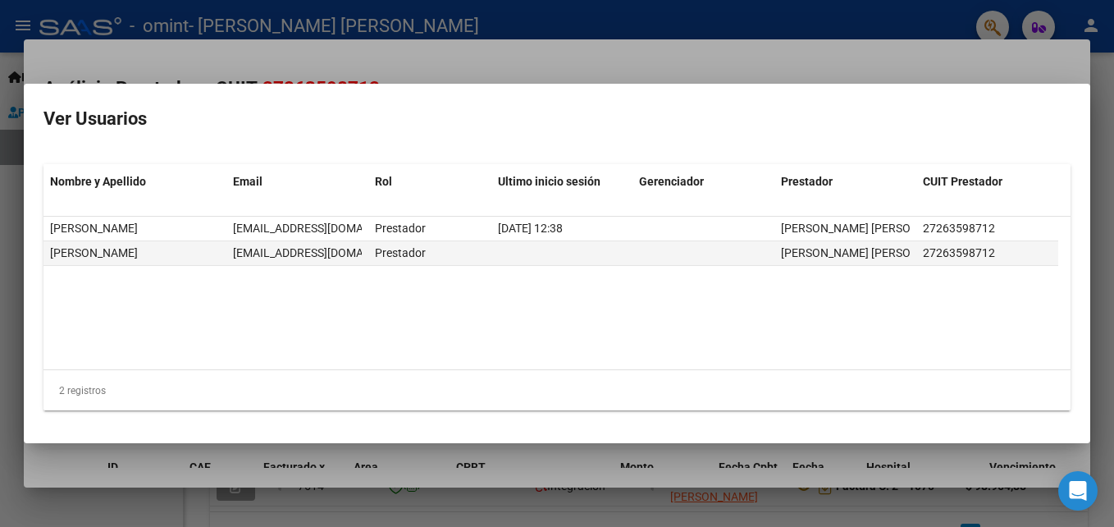
click at [966, 62] on div at bounding box center [557, 263] width 1114 height 527
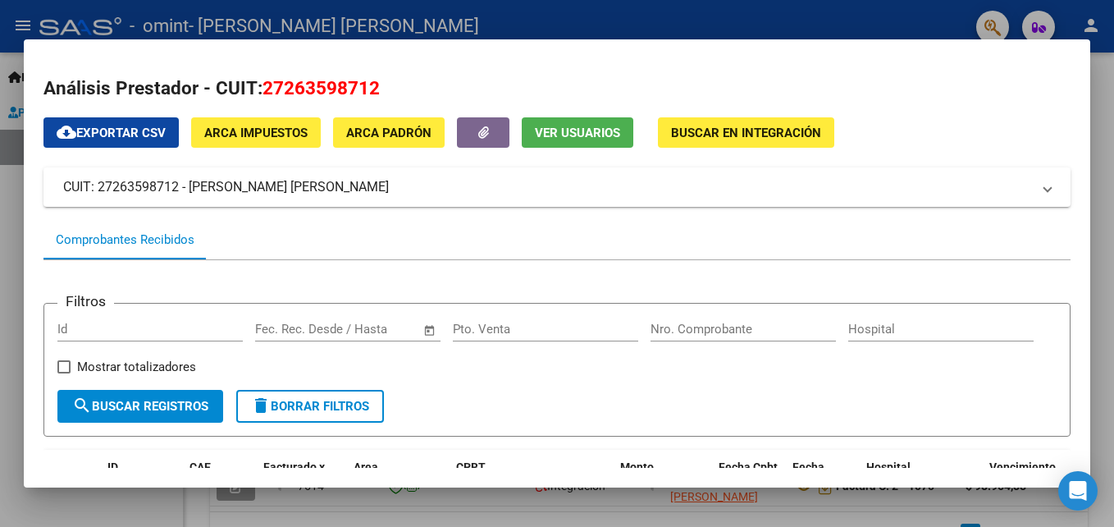
click at [685, 126] on span "Buscar en Integración" at bounding box center [746, 132] width 150 height 15
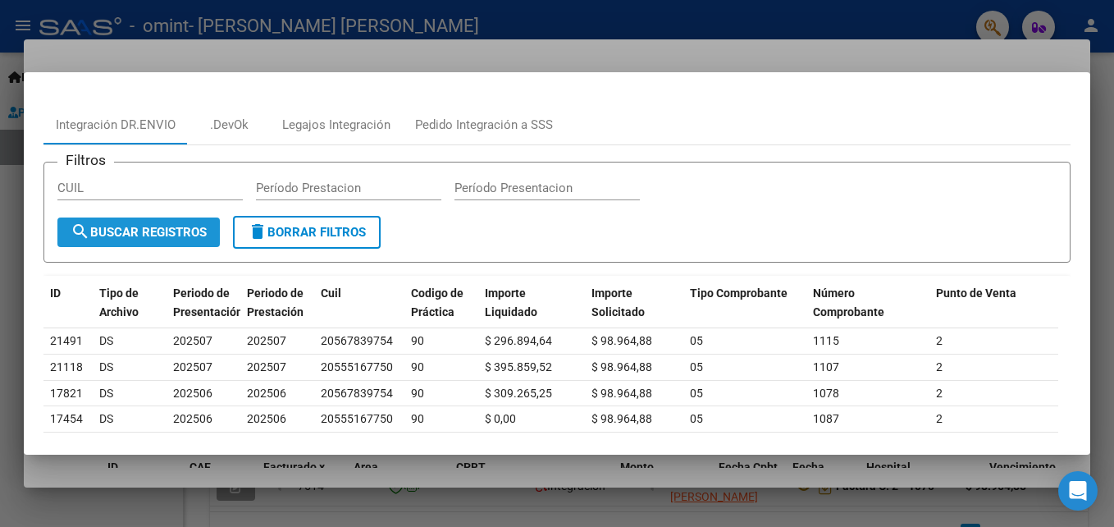
click at [189, 230] on span "search Buscar Registros" at bounding box center [139, 232] width 136 height 15
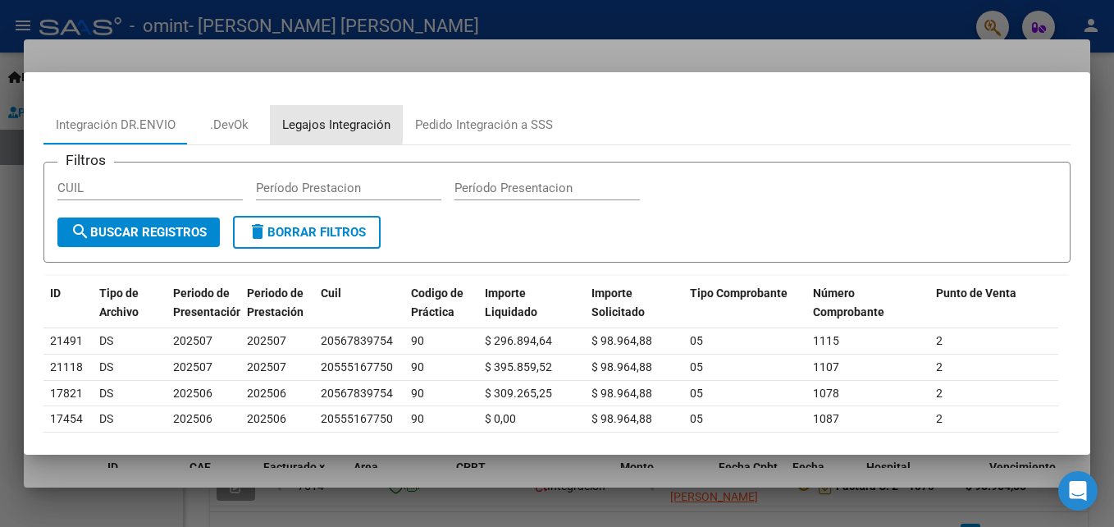
click at [318, 121] on div "Legajos Integración" at bounding box center [336, 125] width 108 height 19
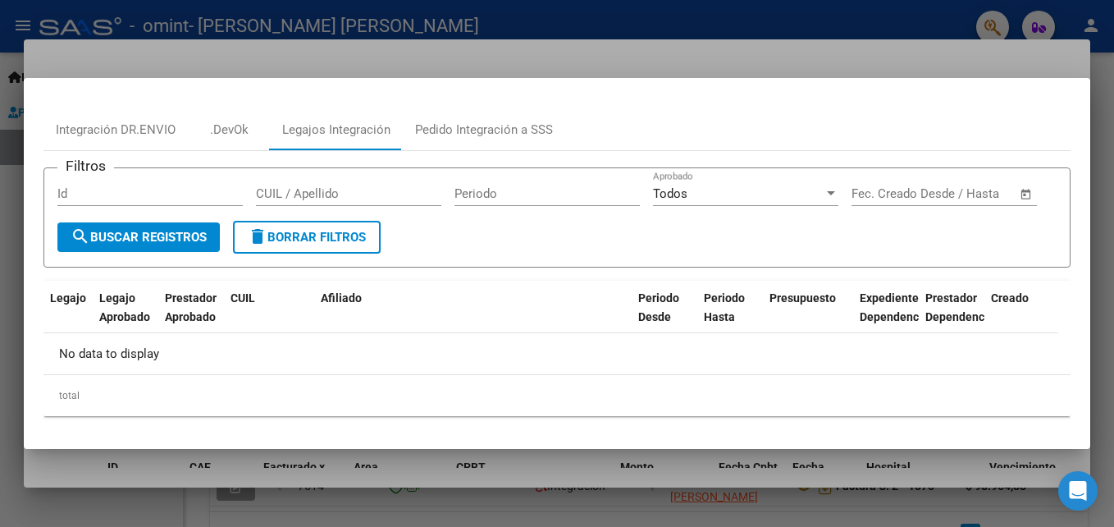
scroll to position [30, 0]
click at [950, 43] on div at bounding box center [557, 263] width 1114 height 527
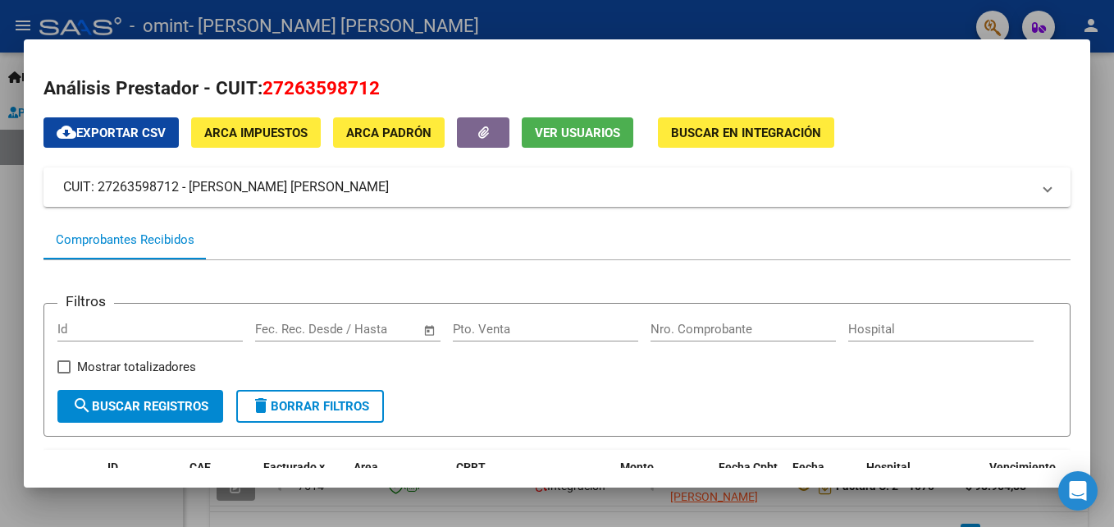
click at [1003, 10] on div at bounding box center [557, 263] width 1114 height 527
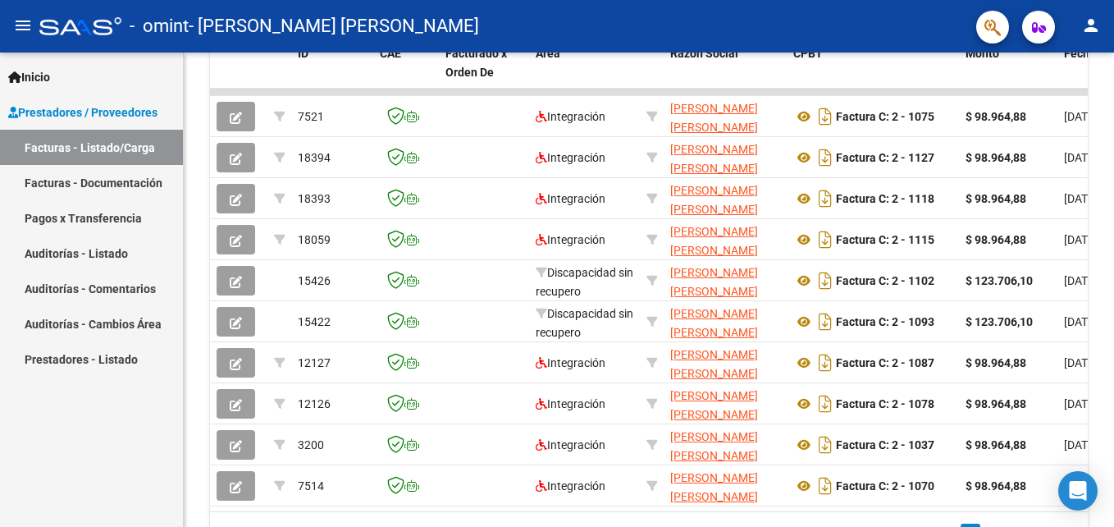
click at [107, 281] on link "Auditorías - Comentarios" at bounding box center [91, 288] width 183 height 35
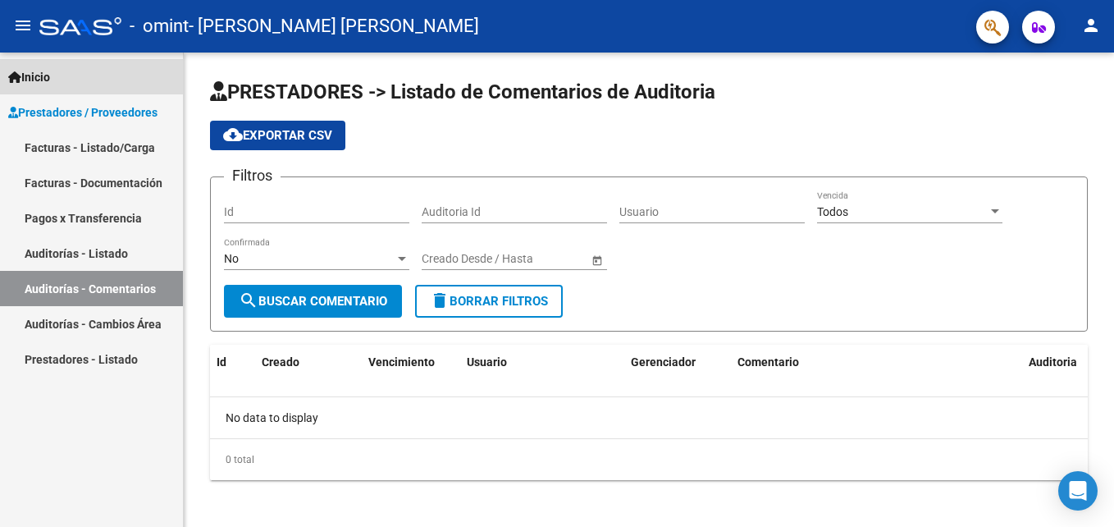
click at [30, 75] on span "Inicio" at bounding box center [29, 77] width 42 height 18
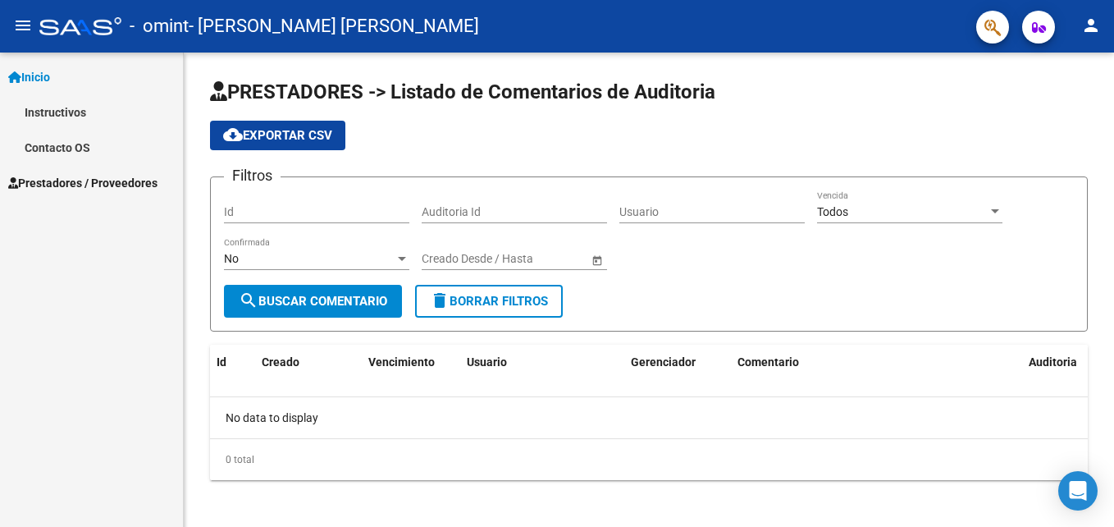
click at [30, 75] on span "Inicio" at bounding box center [29, 77] width 42 height 18
click at [51, 176] on span "Prestadores / Proveedores" at bounding box center [82, 183] width 149 height 18
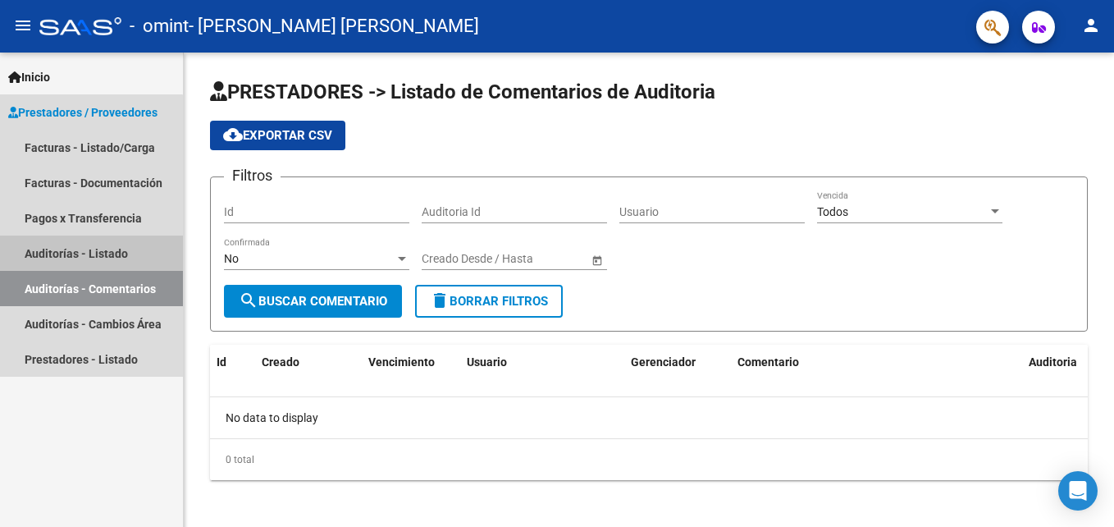
click at [48, 241] on link "Auditorías - Listado" at bounding box center [91, 252] width 183 height 35
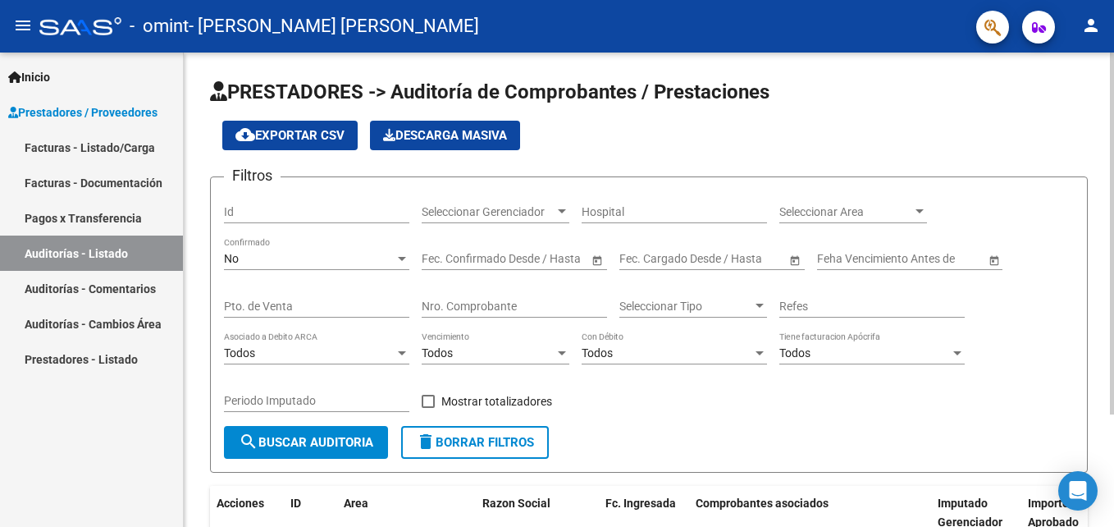
scroll to position [147, 0]
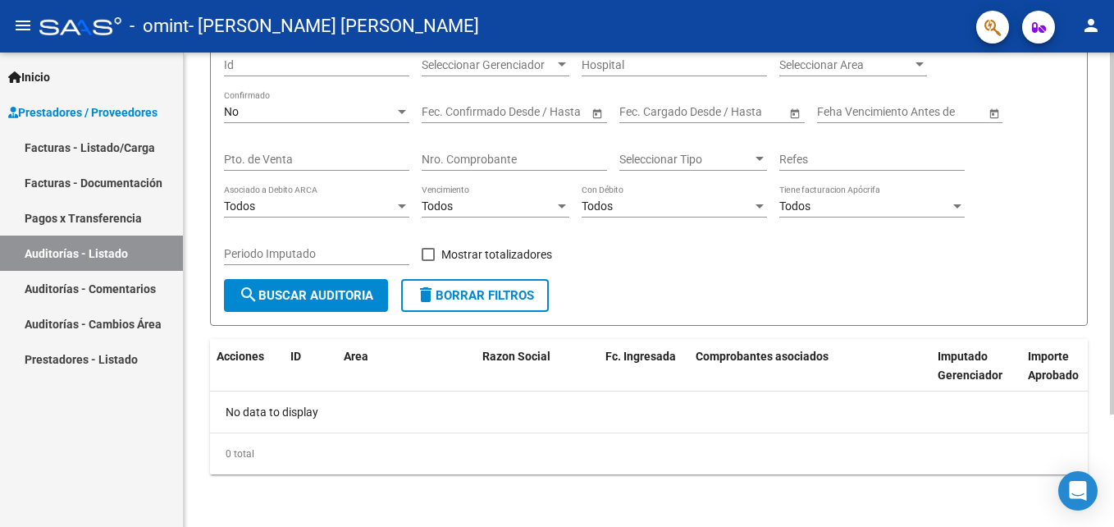
click at [1113, 463] on html "menu - omint - [PERSON_NAME] [PERSON_NAME] person Inicio Instructivos Contacto …" at bounding box center [557, 263] width 1114 height 527
click at [122, 317] on link "Auditorías - Cambios Área" at bounding box center [91, 323] width 183 height 35
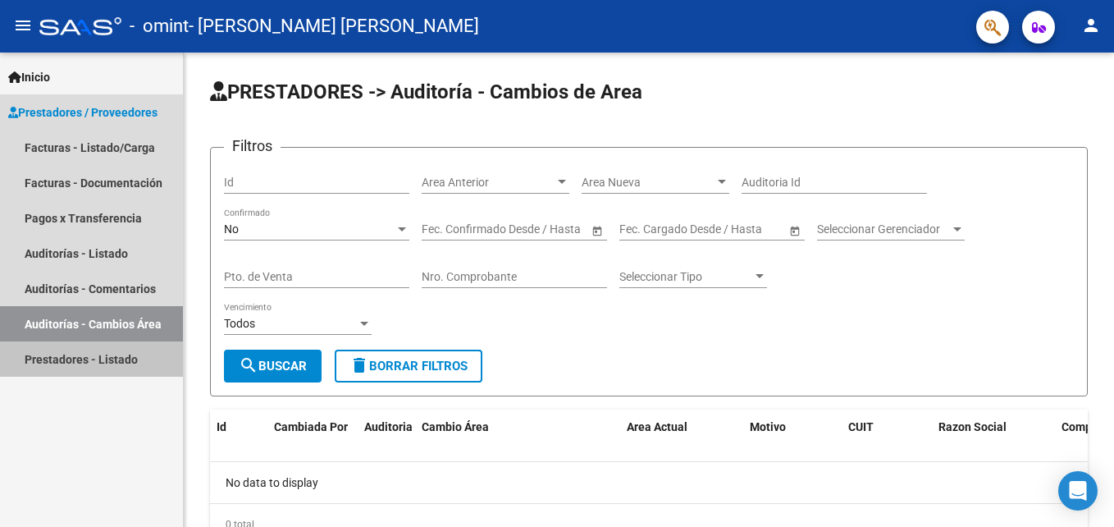
click at [122, 352] on link "Prestadores - Listado" at bounding box center [91, 358] width 183 height 35
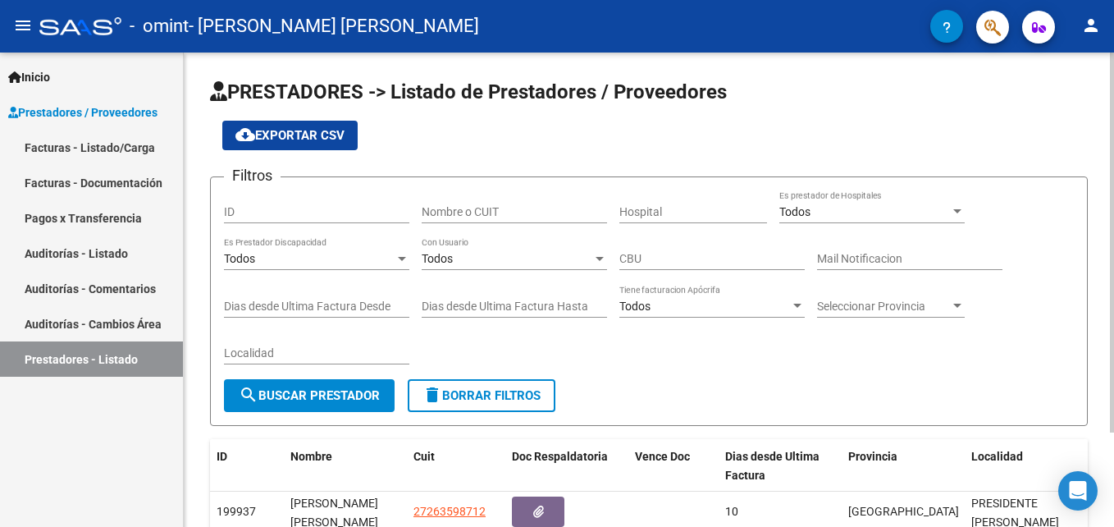
scroll to position [118, 0]
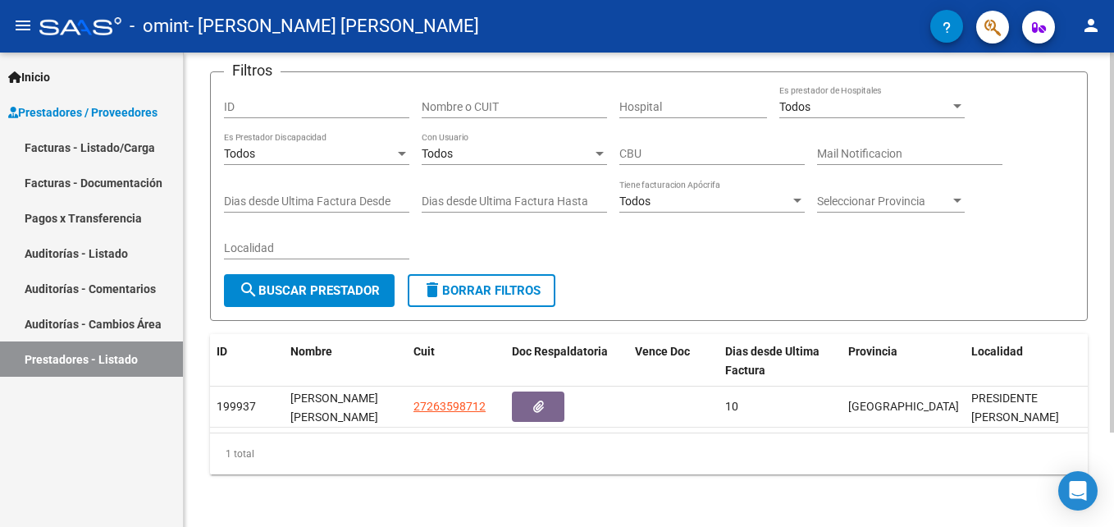
click at [1113, 467] on html "menu - omint - [PERSON_NAME] [PERSON_NAME] person Inicio Instructivos Contacto …" at bounding box center [557, 263] width 1114 height 527
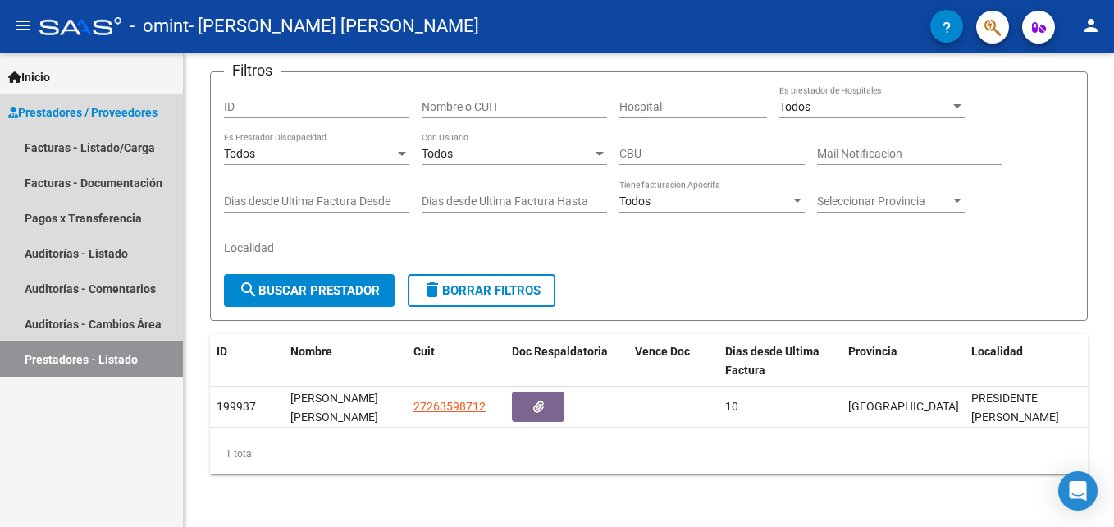
click at [79, 112] on span "Prestadores / Proveedores" at bounding box center [82, 112] width 149 height 18
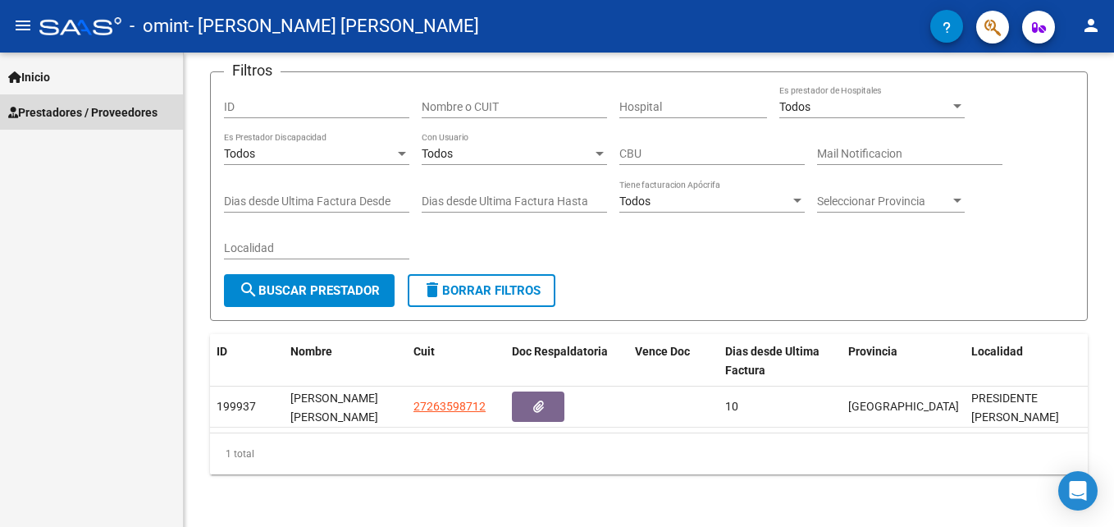
click at [54, 112] on span "Prestadores / Proveedores" at bounding box center [82, 112] width 149 height 18
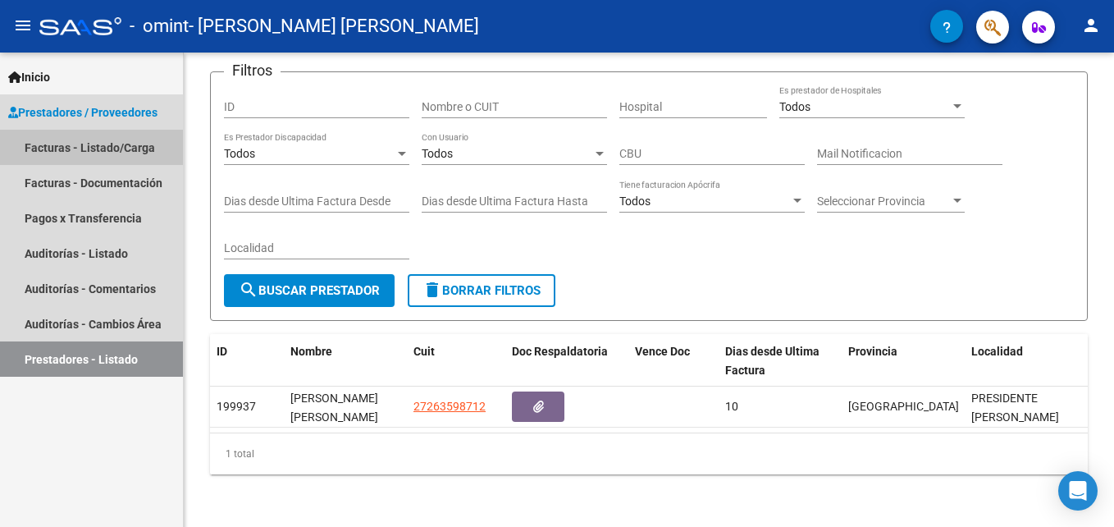
click at [57, 146] on link "Facturas - Listado/Carga" at bounding box center [91, 147] width 183 height 35
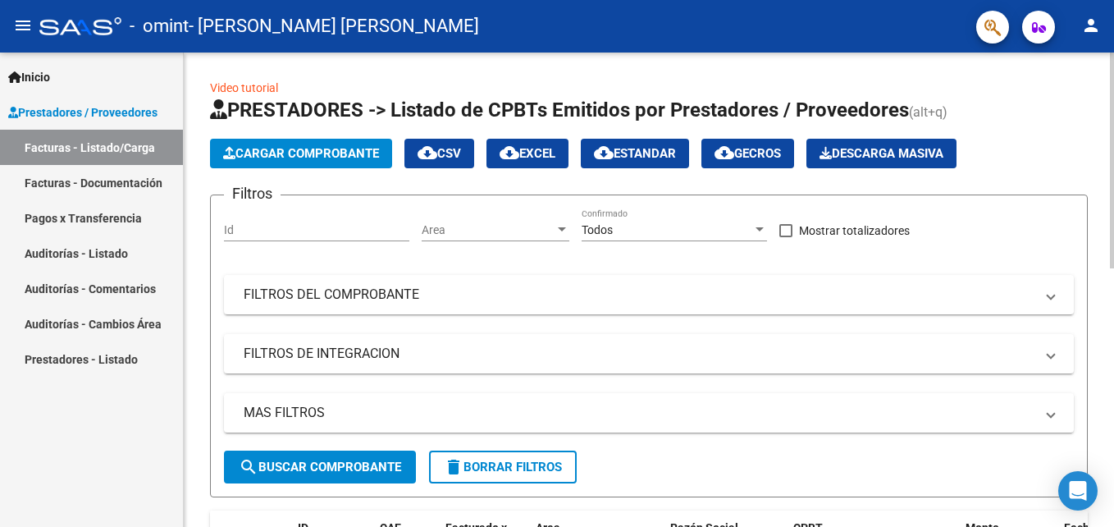
scroll to position [474, 0]
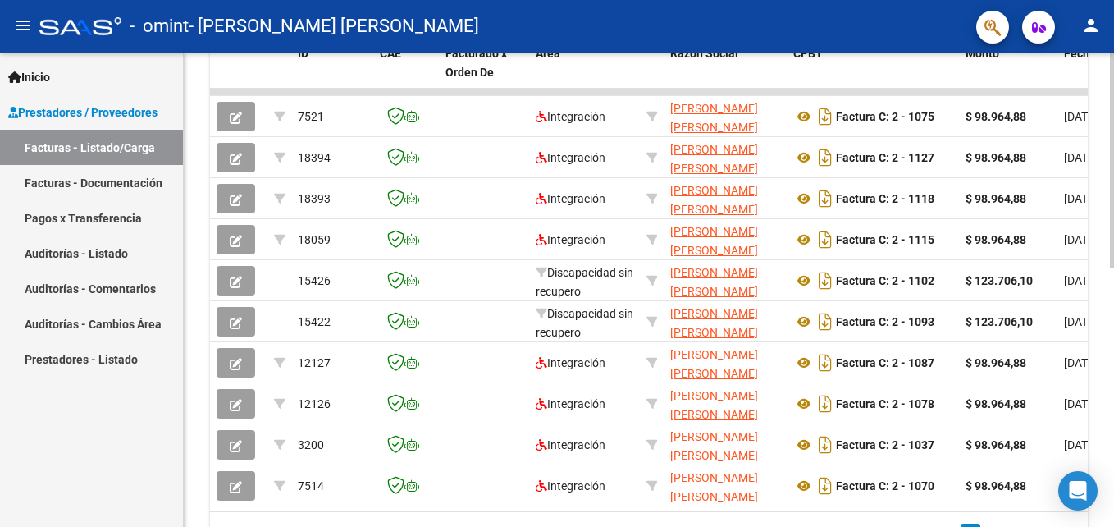
click at [1112, 436] on div at bounding box center [1112, 289] width 4 height 474
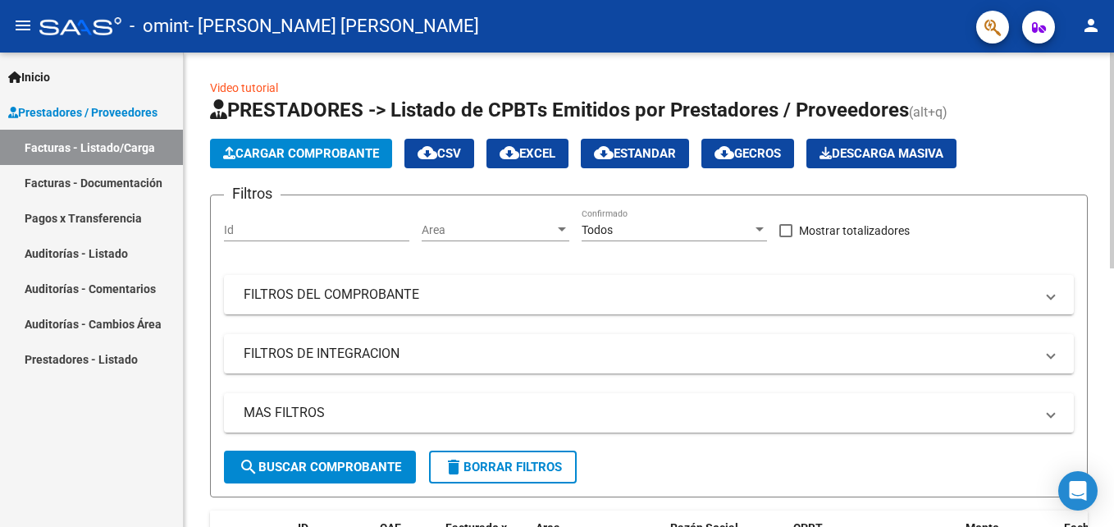
click at [1110, 177] on div at bounding box center [1112, 289] width 4 height 474
click at [1110, 177] on div at bounding box center [1112, 160] width 4 height 216
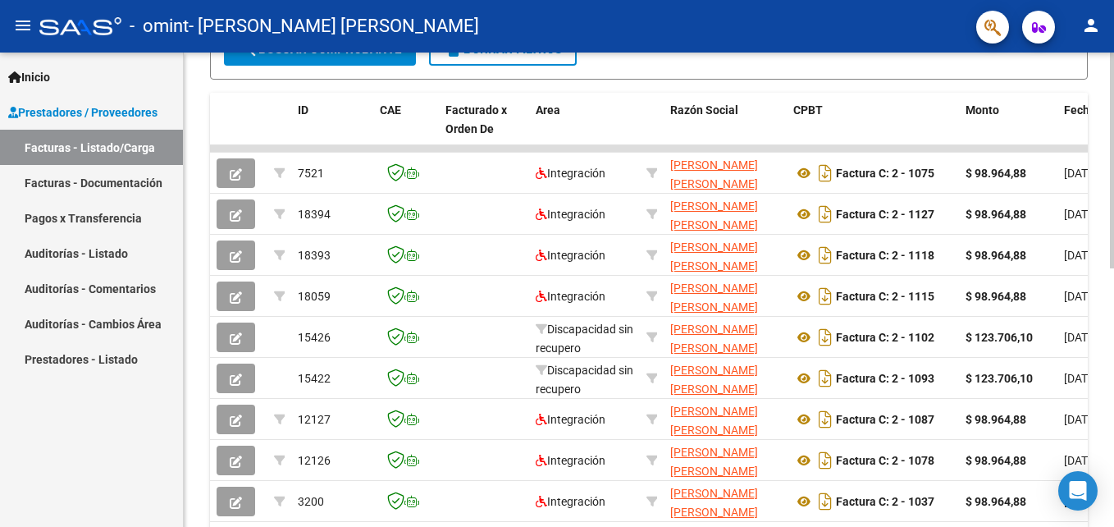
scroll to position [566, 0]
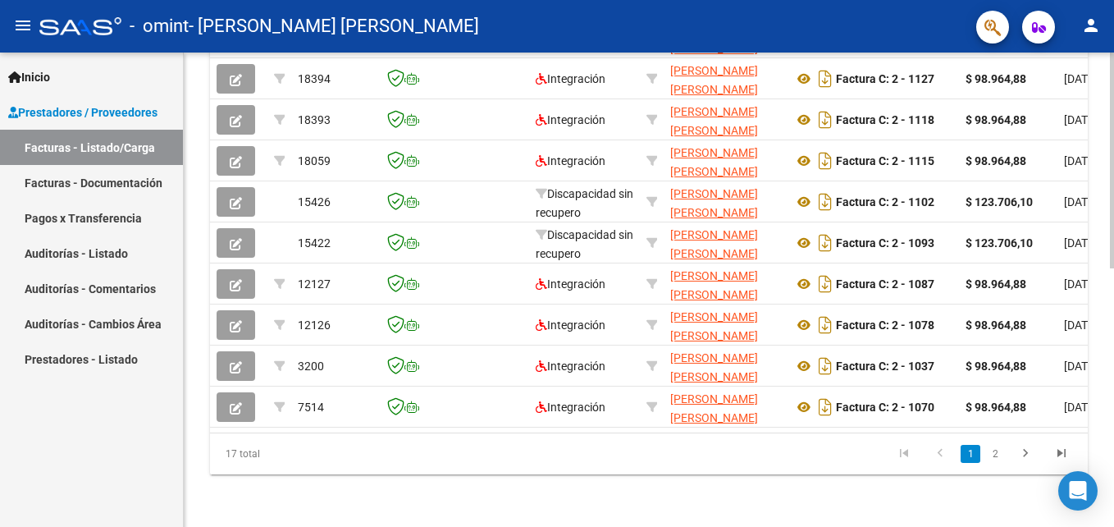
click at [1106, 498] on div "Video tutorial PRESTADORES -> Listado de CPBTs Emitidos por Prestadores / Prove…" at bounding box center [651, 13] width 934 height 1027
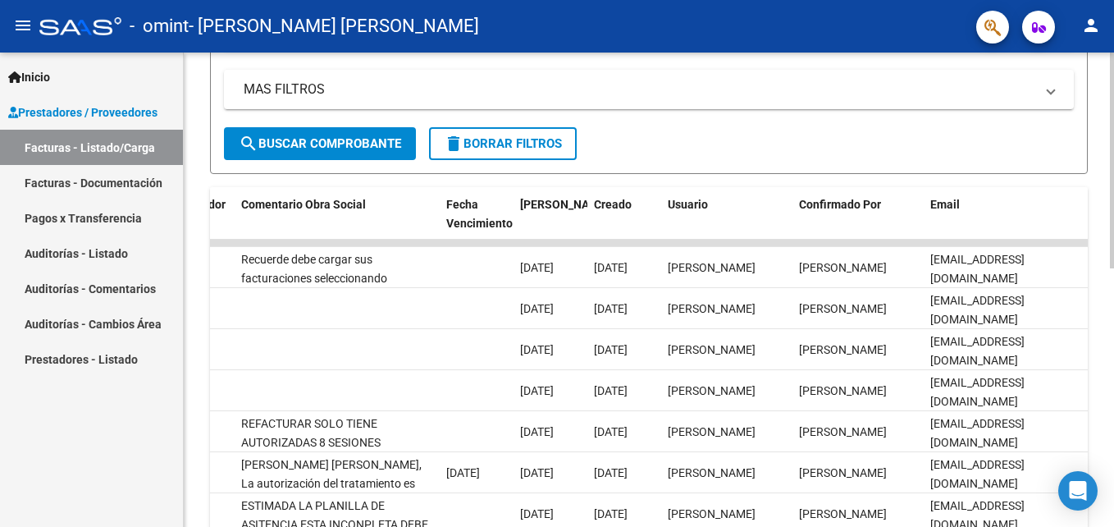
scroll to position [325, 0]
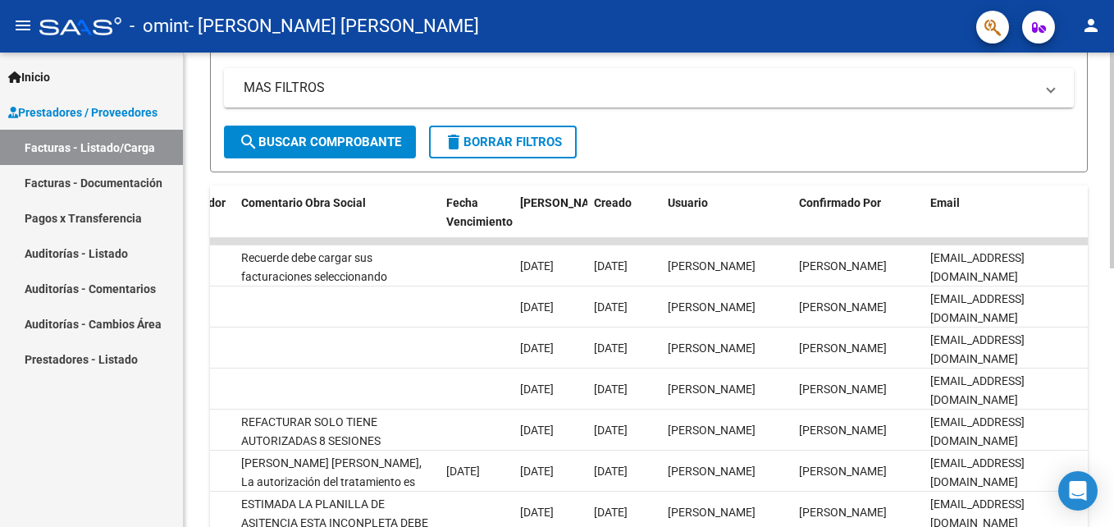
click at [1113, 364] on html "menu - omint - [PERSON_NAME] [PERSON_NAME] person Inicio Instructivos Contacto …" at bounding box center [557, 263] width 1114 height 527
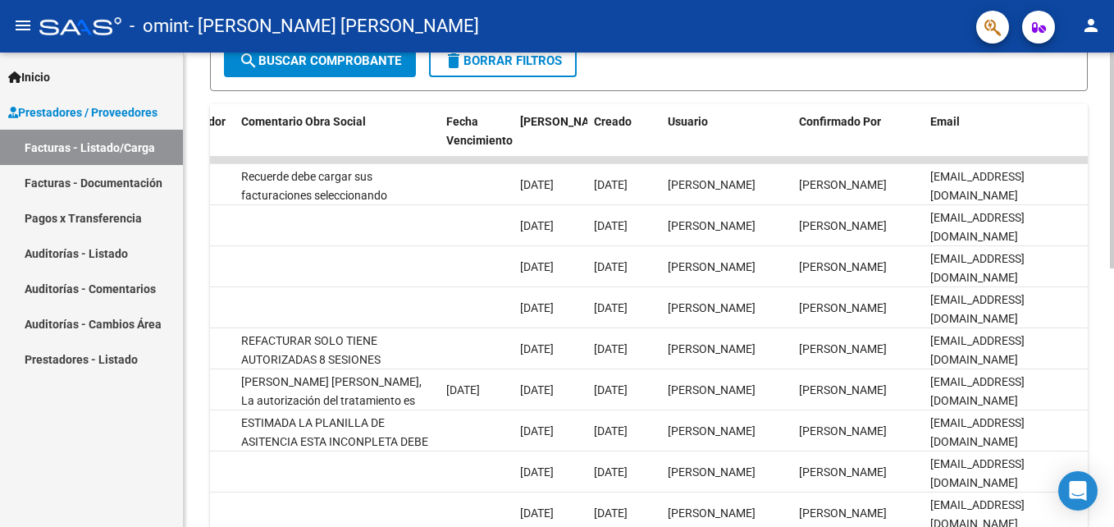
scroll to position [566, 0]
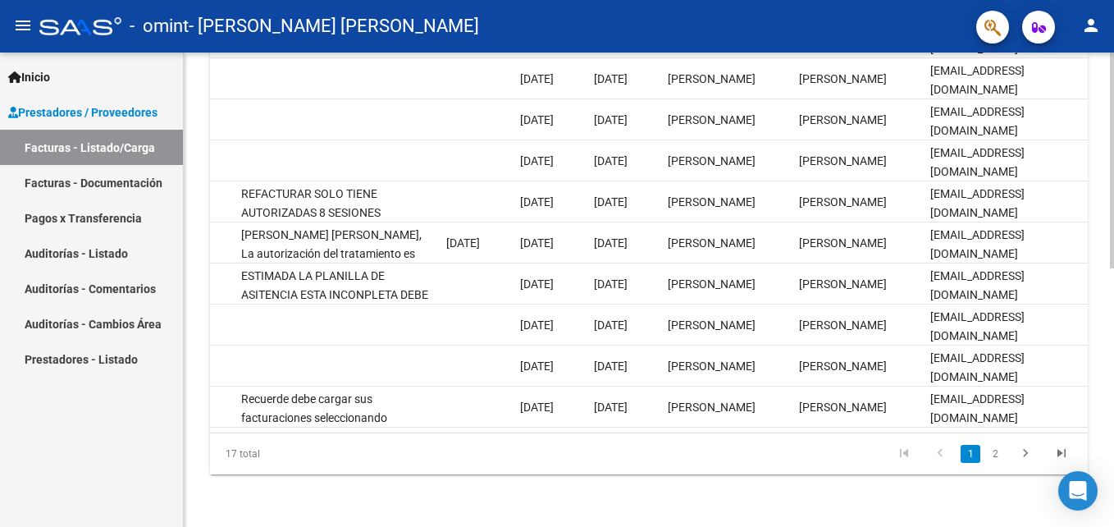
click at [1113, 344] on html "menu - omint - [PERSON_NAME] [PERSON_NAME] person Inicio Instructivos Contacto …" at bounding box center [557, 263] width 1114 height 527
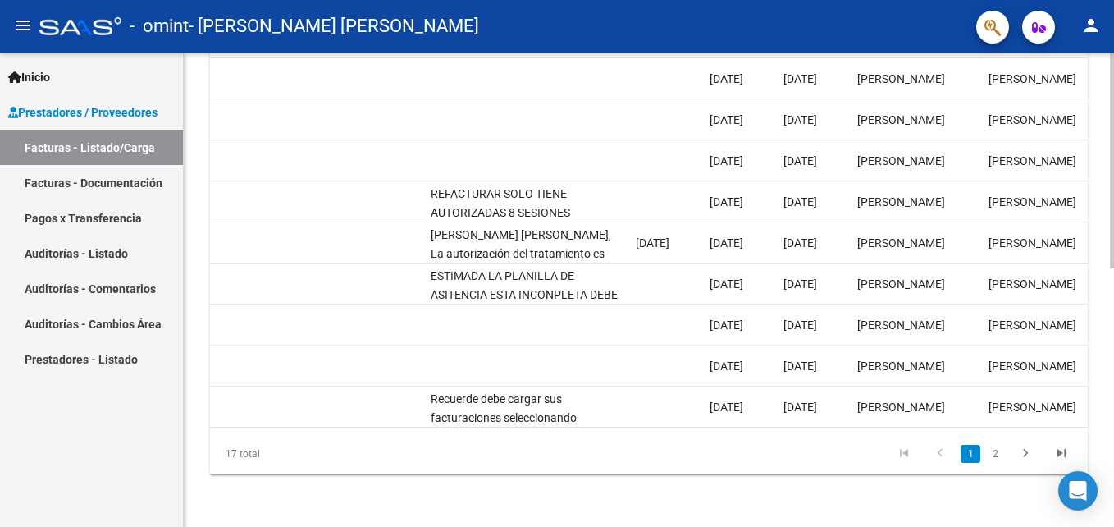
scroll to position [0, 2374]
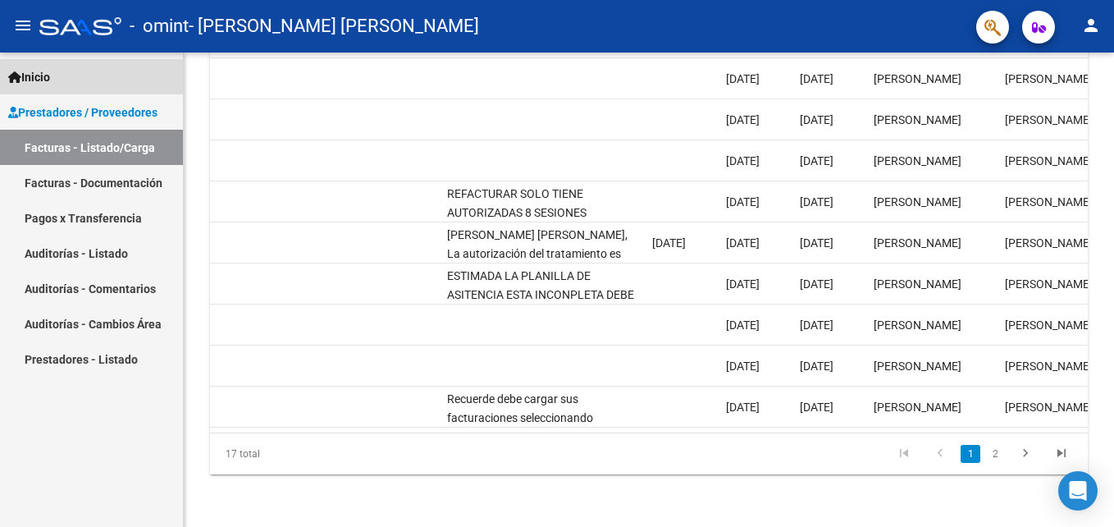
click at [109, 77] on link "Inicio" at bounding box center [91, 76] width 183 height 35
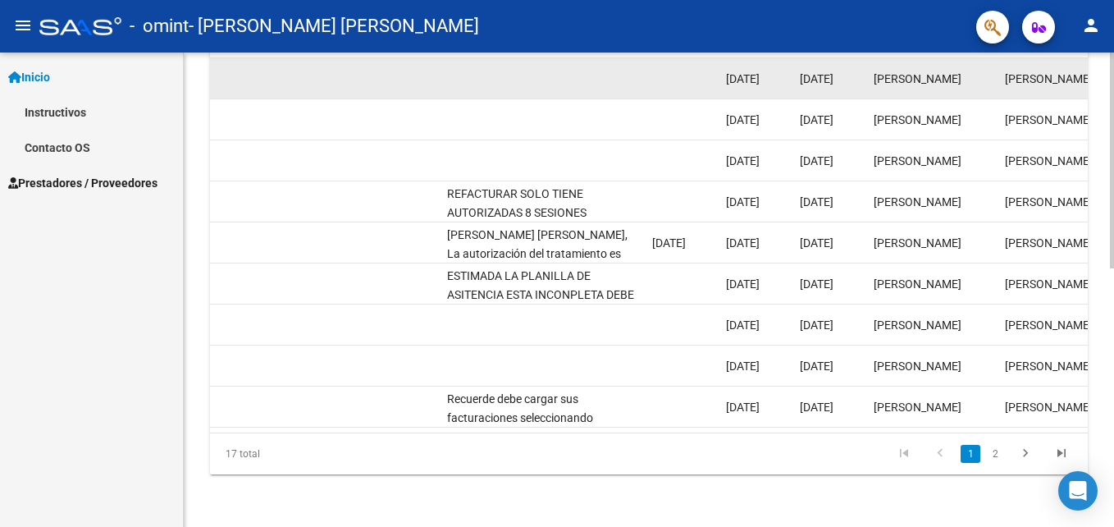
click at [276, 71] on datatable-body-cell at bounding box center [337, 78] width 205 height 40
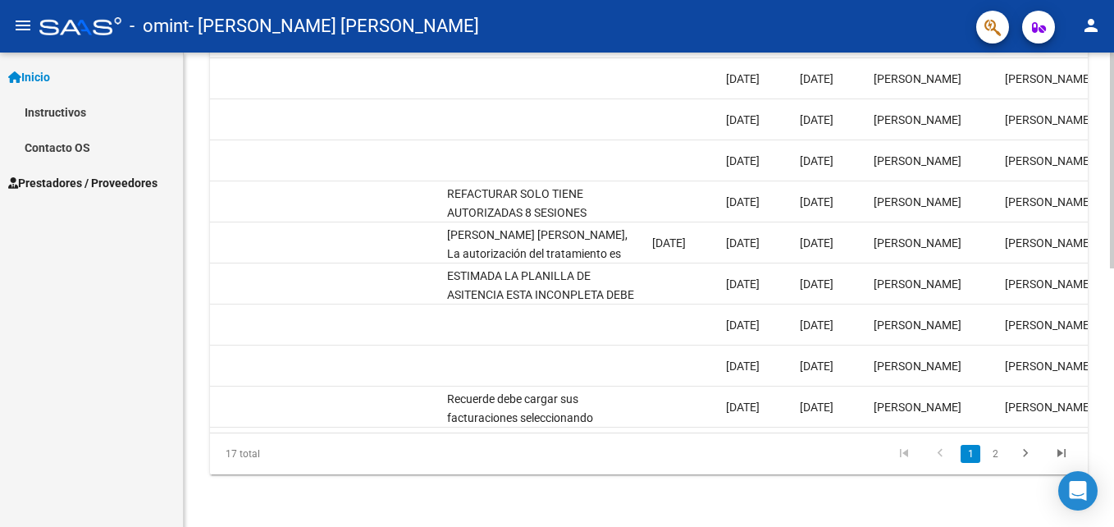
drag, startPoint x: 1102, startPoint y: 340, endPoint x: 1090, endPoint y: 244, distance: 96.7
click at [1090, 244] on div "Video tutorial PRESTADORES -> Listado de CPBTs Emitidos por Prestadores / Prove…" at bounding box center [649, 13] width 930 height 1027
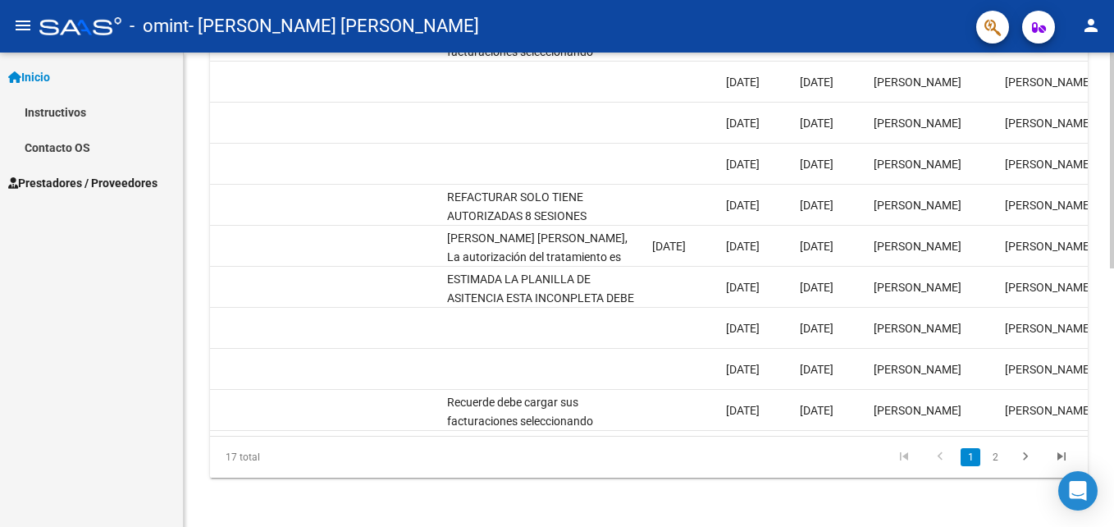
scroll to position [566, 0]
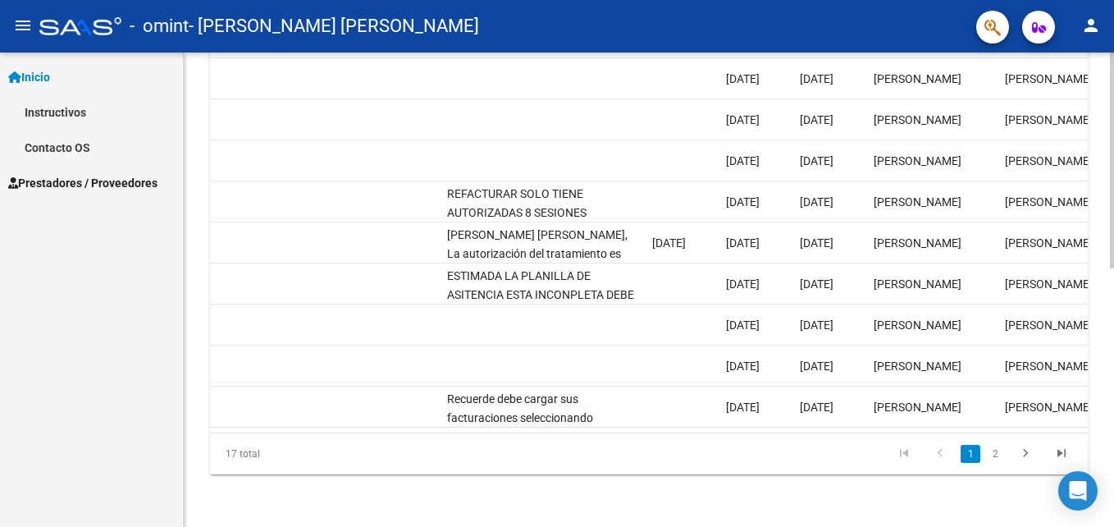
click at [1112, 362] on div at bounding box center [1112, 419] width 4 height 216
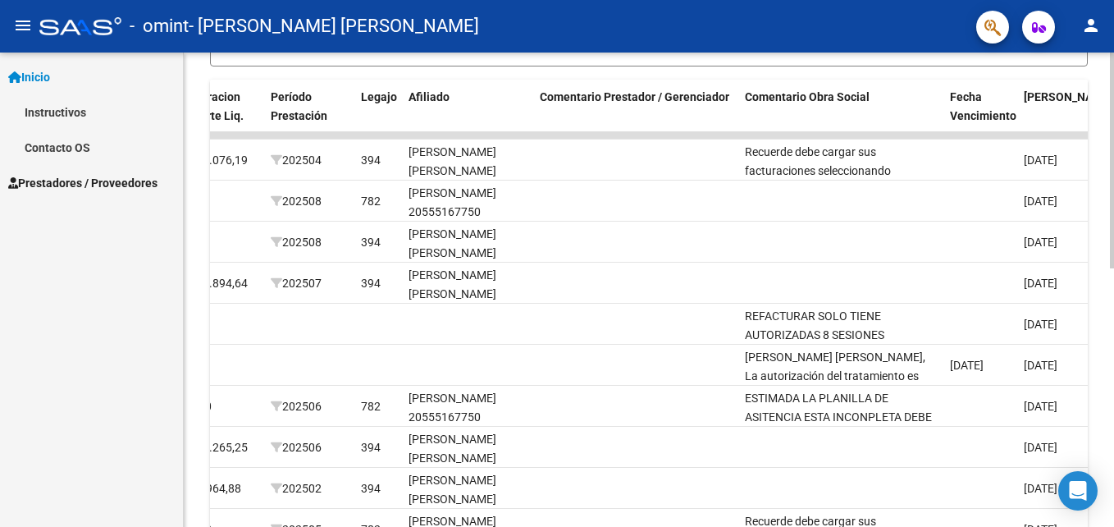
scroll to position [400, 0]
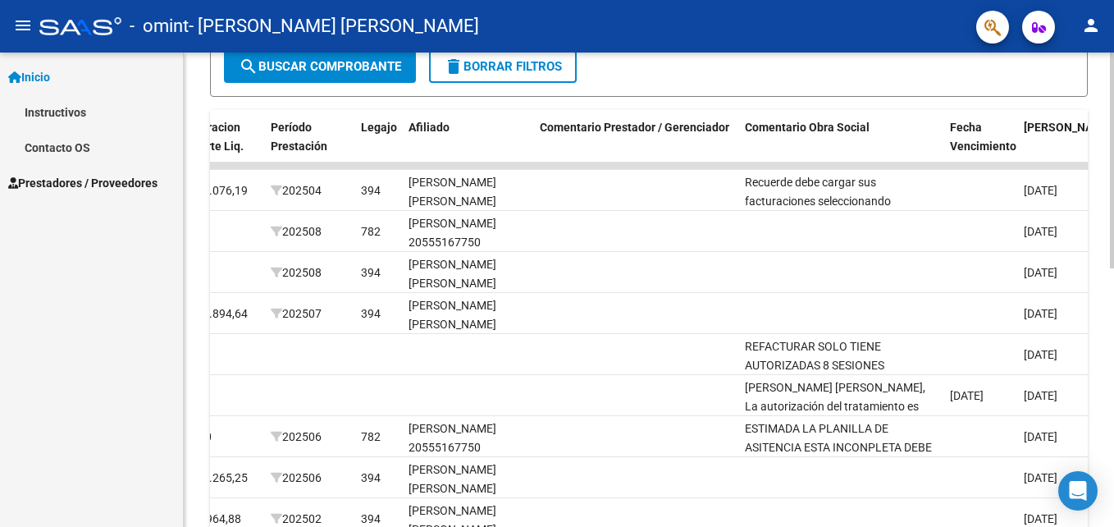
click at [1106, 349] on div "Video tutorial PRESTADORES -> Listado de CPBTs Emitidos por Prestadores / Prove…" at bounding box center [651, 165] width 934 height 1027
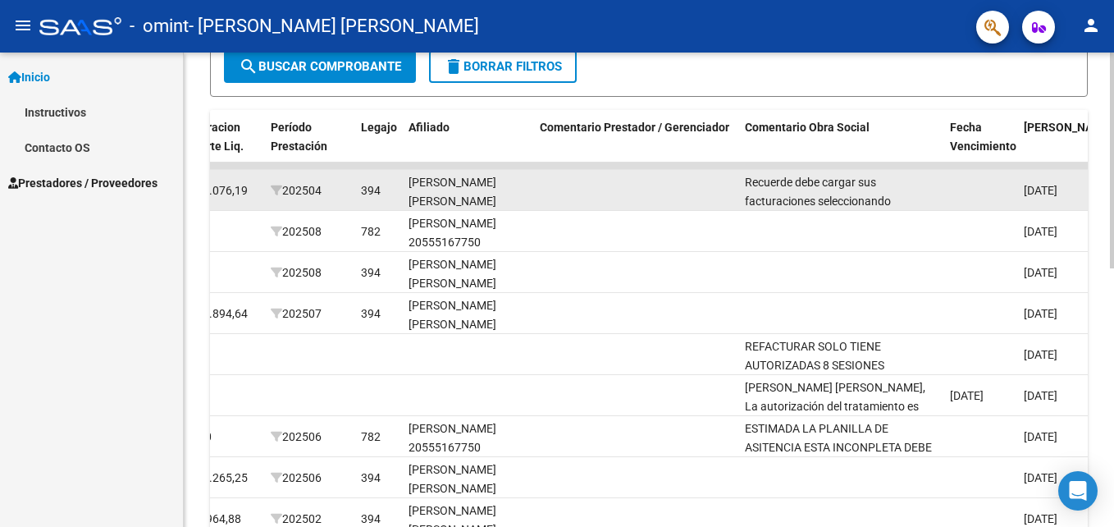
click at [431, 187] on div "[PERSON_NAME] [PERSON_NAME] 20567839754" at bounding box center [467, 201] width 118 height 56
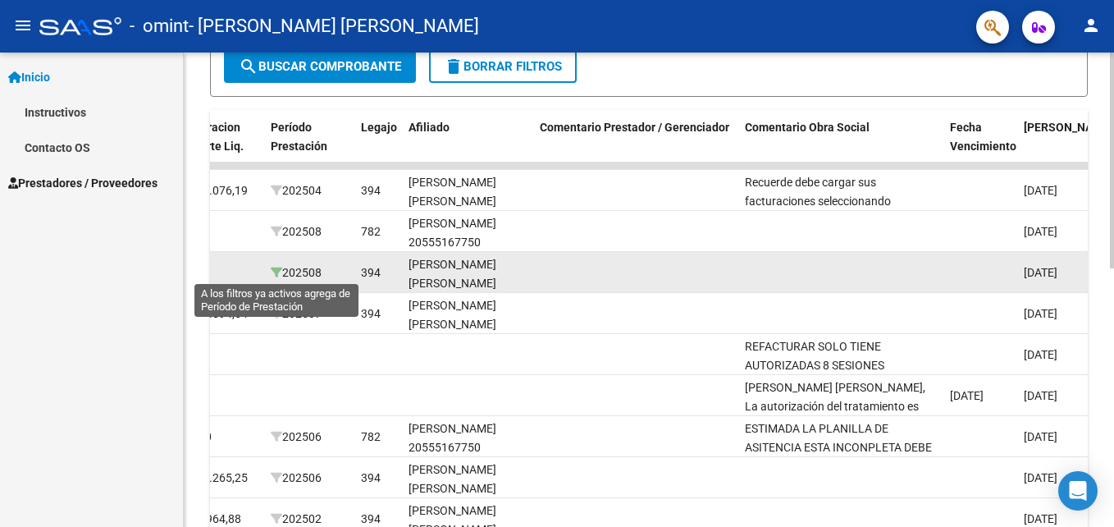
click at [275, 270] on icon at bounding box center [276, 272] width 11 height 11
type input "202508"
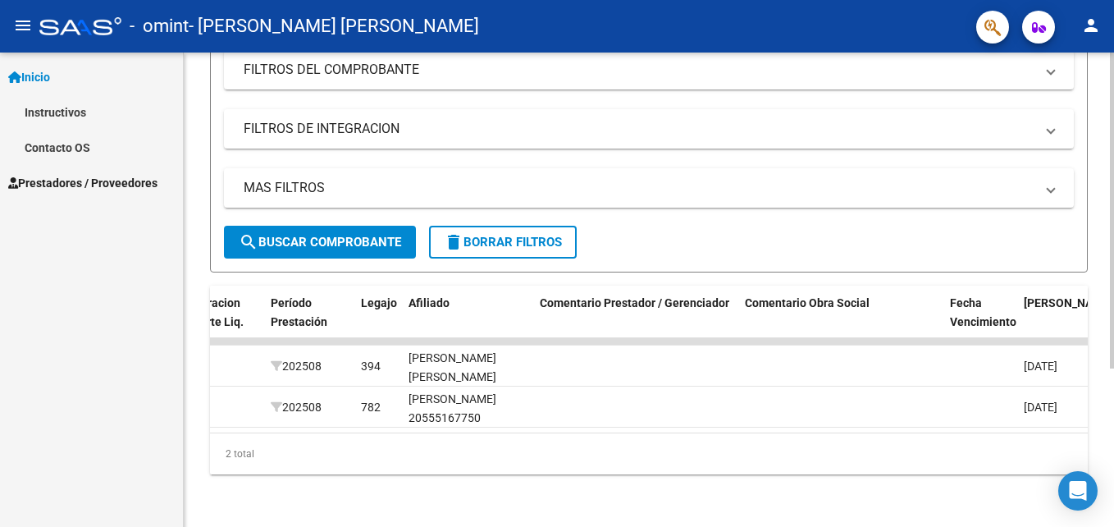
scroll to position [238, 0]
click at [1113, 317] on html "menu - omint - [PERSON_NAME] [PERSON_NAME] person Inicio Instructivos Contacto …" at bounding box center [557, 263] width 1114 height 527
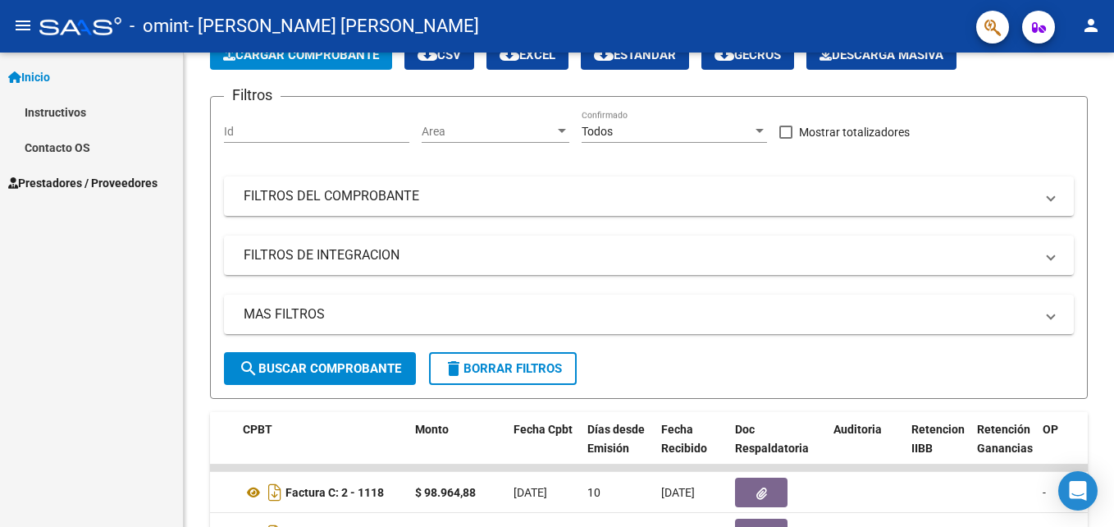
scroll to position [98, 0]
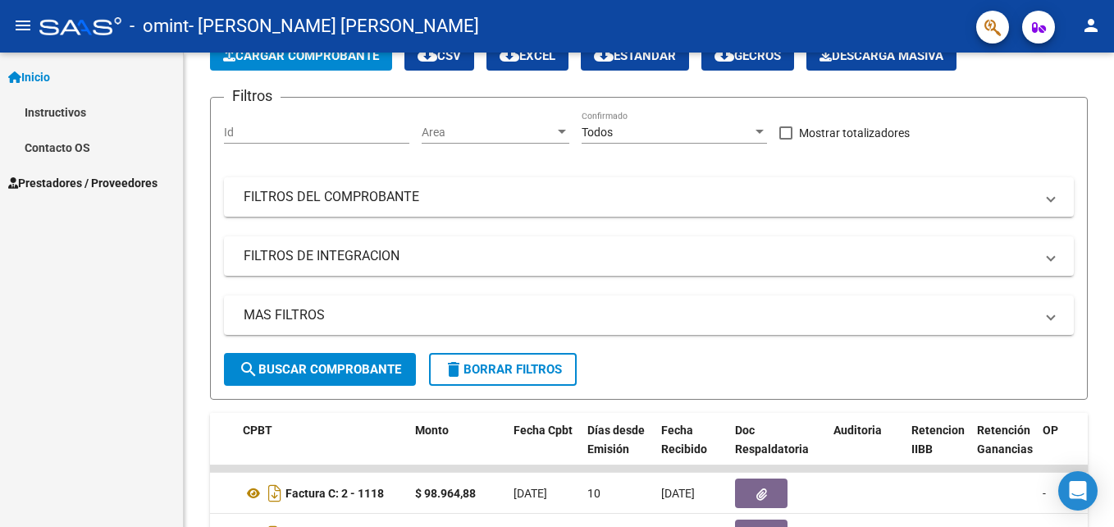
click at [1101, 162] on div "Video tutorial PRESTADORES -> Listado de CPBTs Emitidos por Prestadores / Prove…" at bounding box center [651, 304] width 934 height 699
click at [1041, 252] on span "FILTROS DE INTEGRACION" at bounding box center [646, 256] width 804 height 18
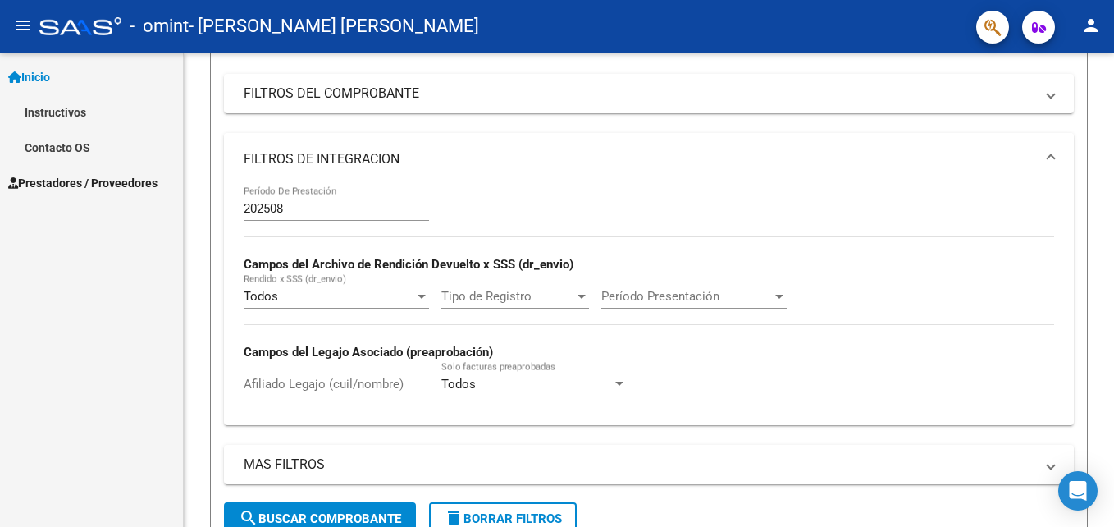
scroll to position [223, 0]
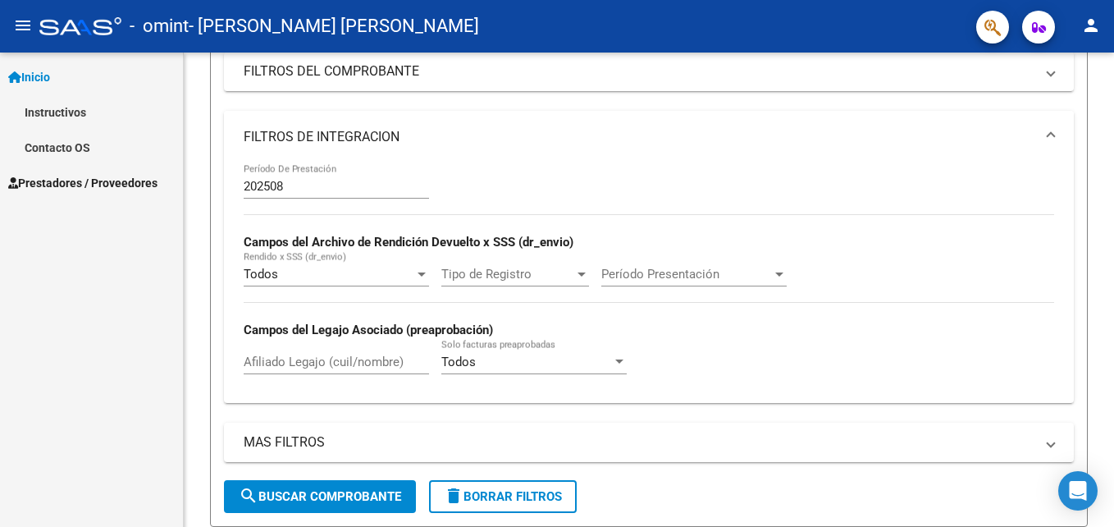
click at [1101, 355] on div "Video tutorial PRESTADORES -> Listado de CPBTs Emitidos por Prestadores / Prove…" at bounding box center [651, 304] width 934 height 951
